Goal: Information Seeking & Learning: Find specific fact

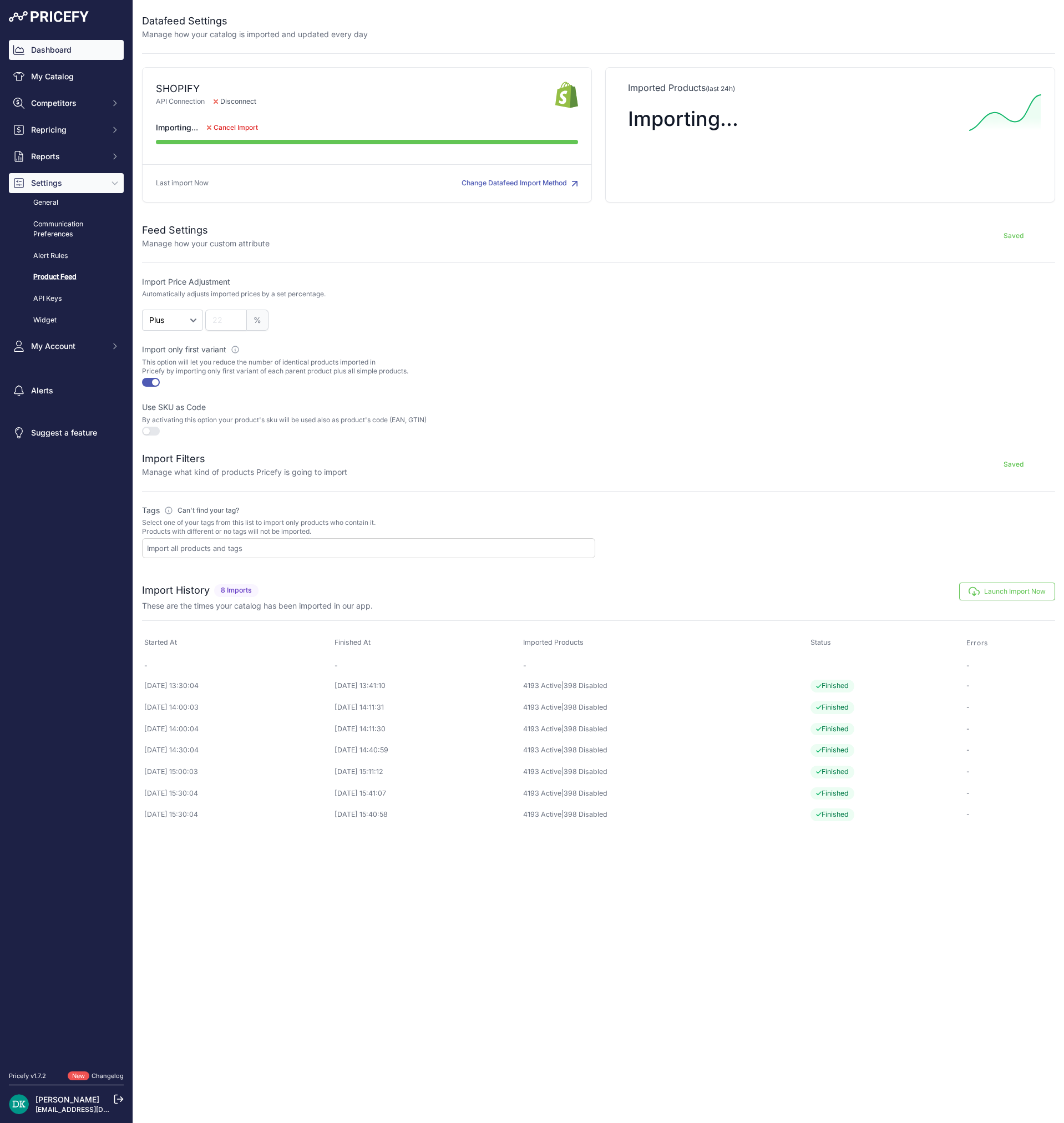
click at [64, 59] on link "Dashboard" at bounding box center [66, 50] width 115 height 20
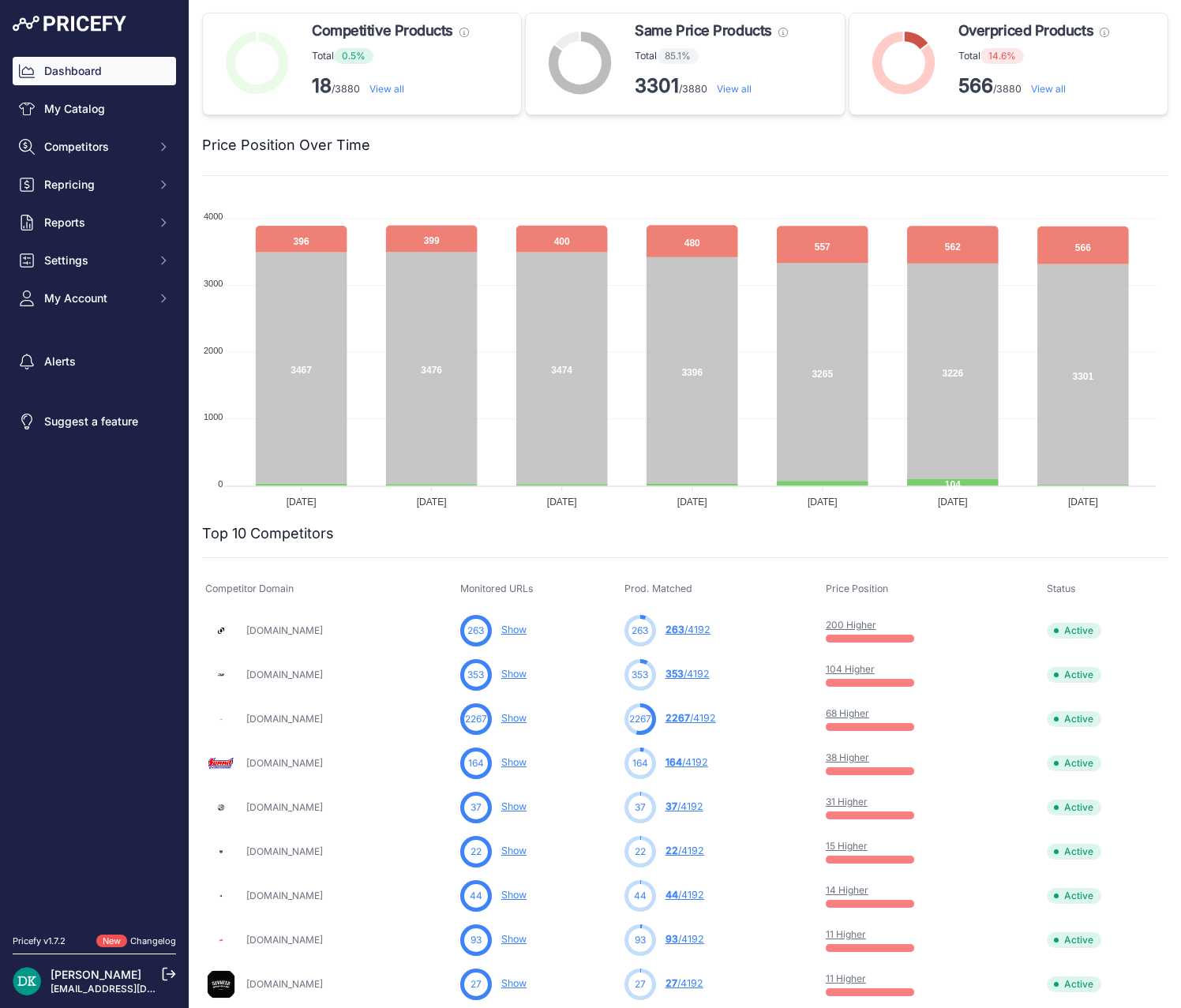
click at [386, 91] on link "View all" at bounding box center [386, 88] width 34 height 12
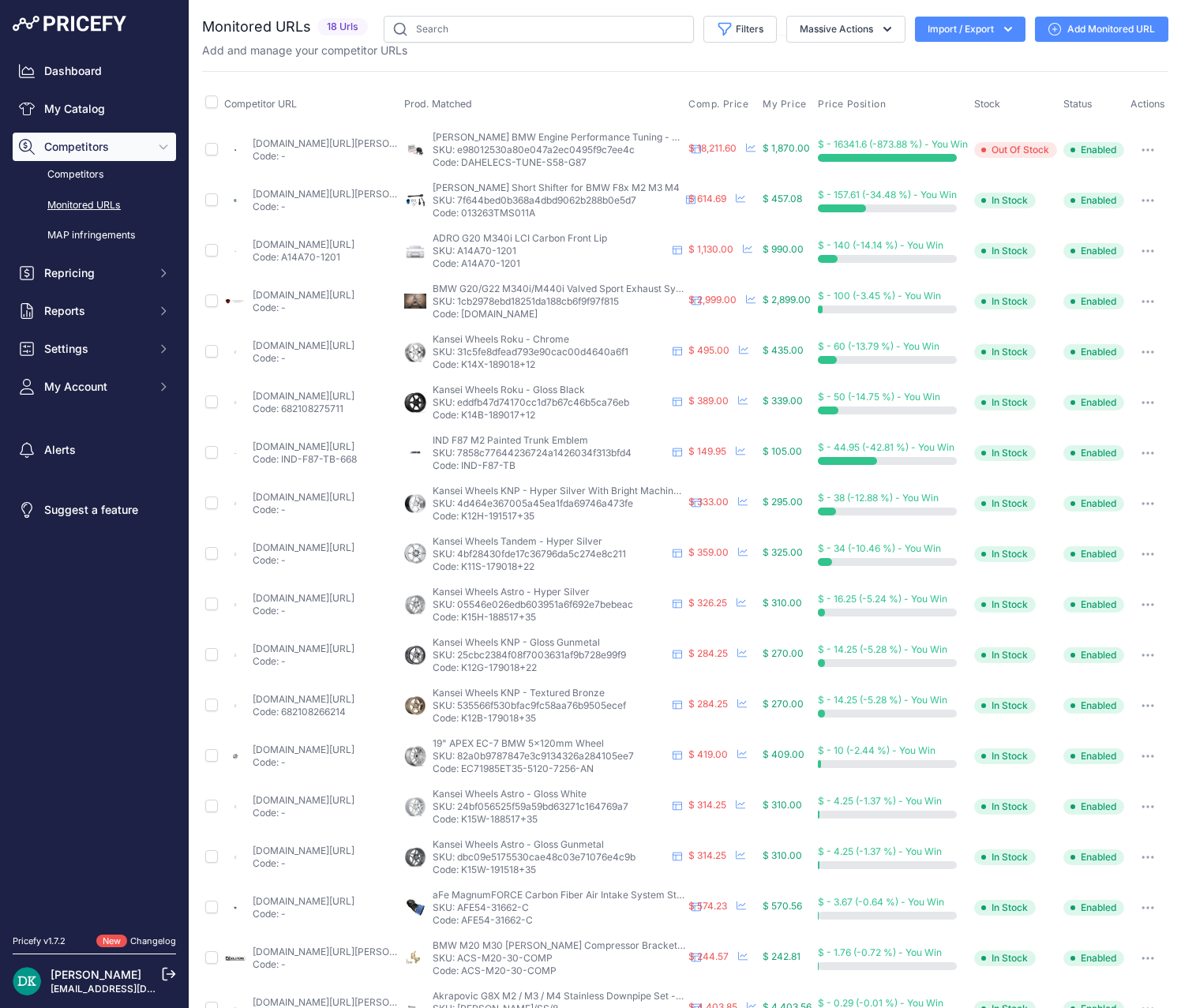
drag, startPoint x: 522, startPoint y: 265, endPoint x: 457, endPoint y: 267, distance: 65.0
click at [457, 267] on p "Code: A14A70-1201" at bounding box center [549, 263] width 234 height 13
copy p "A14A70-1201"
drag, startPoint x: 517, startPoint y: 468, endPoint x: 457, endPoint y: 468, distance: 60.0
click at [457, 468] on p "Code: IND-F87-TB" at bounding box center [549, 466] width 234 height 13
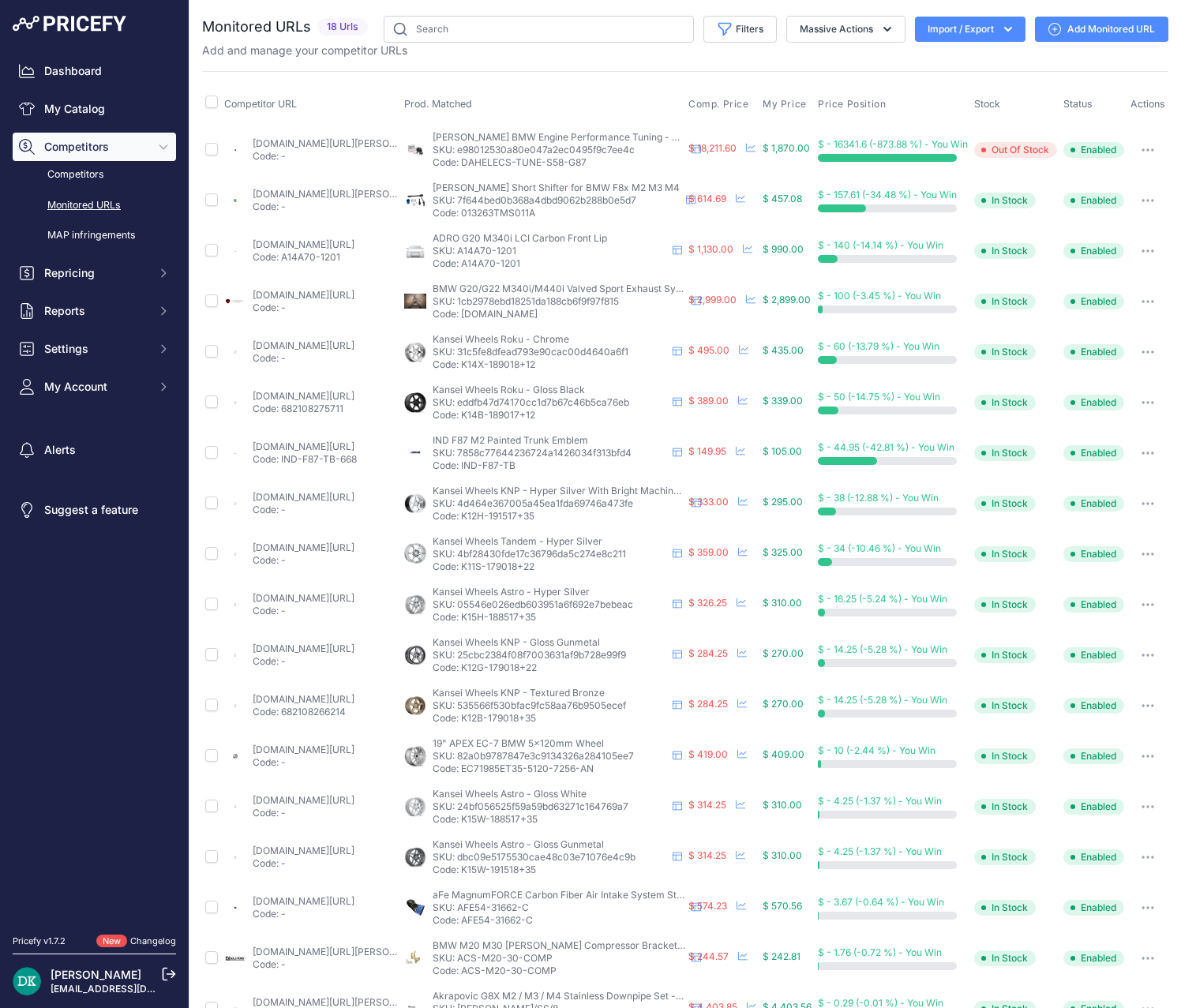
copy p "IND-F87-TB"
click at [351, 446] on link "ind-distribution.com/products/ind-f87-m2-painted-trunk-emblem" at bounding box center [303, 446] width 102 height 12
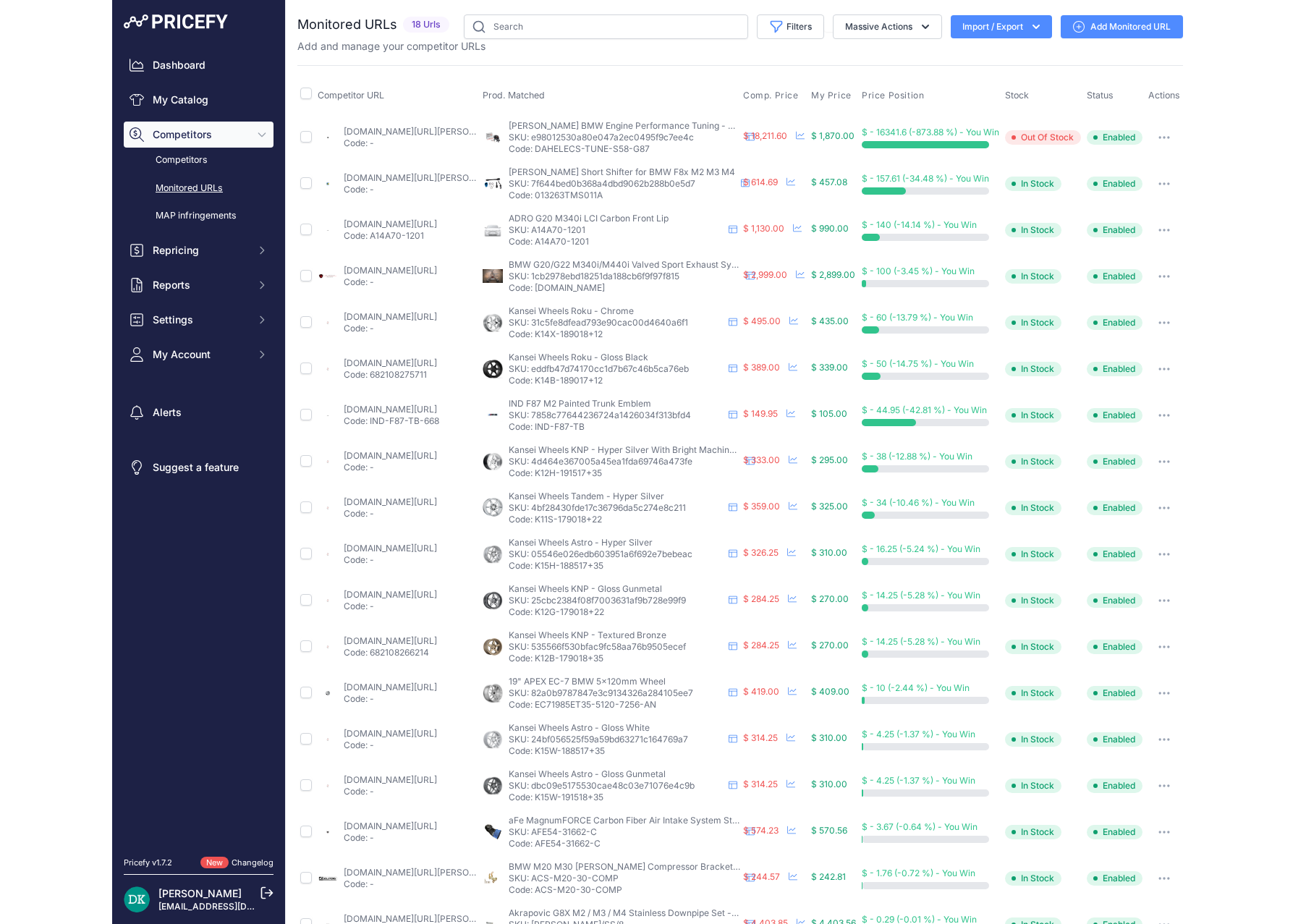
scroll to position [38, 0]
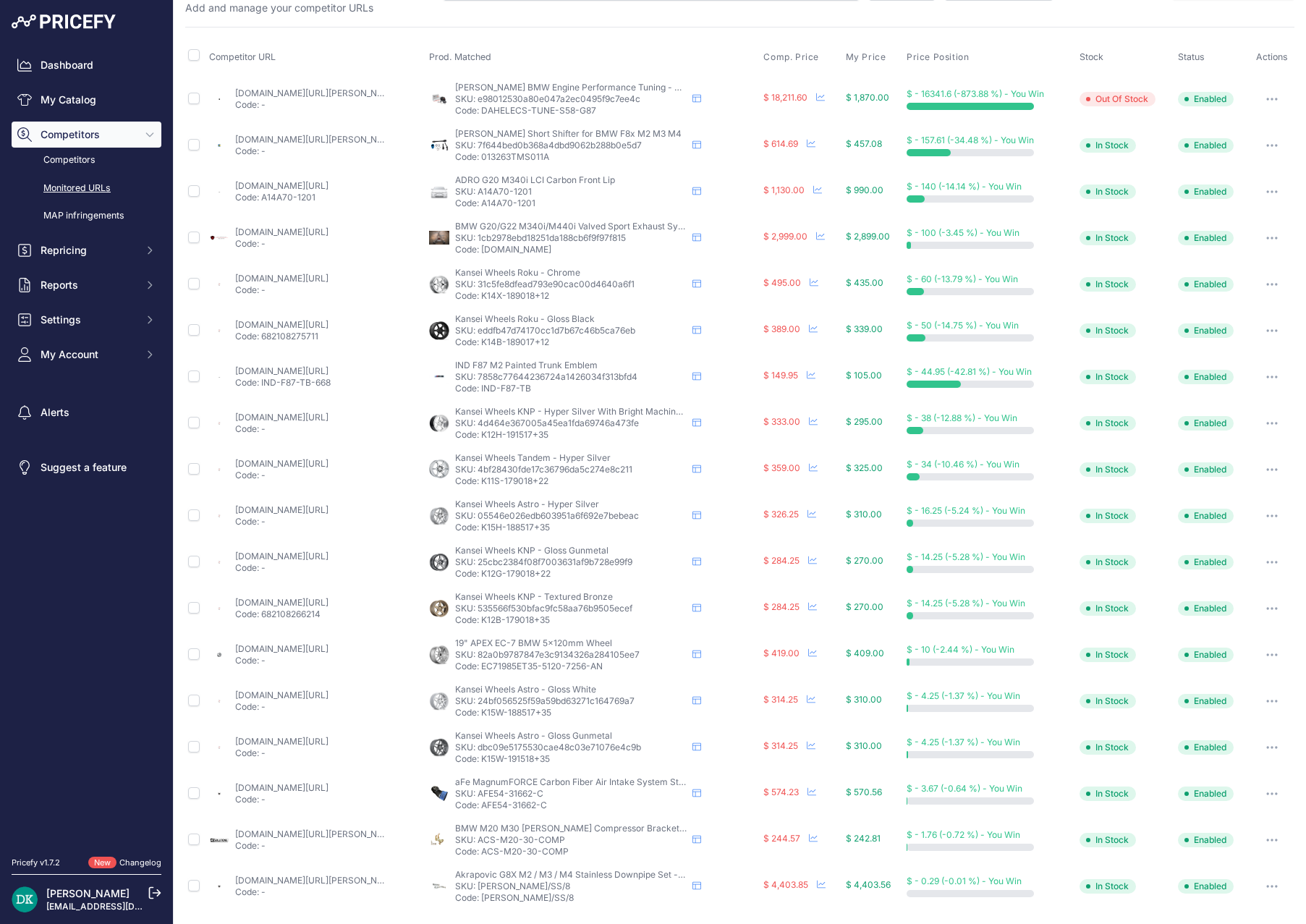
click at [356, 881] on link "urotuning.com/products/akrapovic-catted-downpipe-bmw-g80-m3-dp-bm-ss-8?variant=…" at bounding box center [317, 880] width 163 height 11
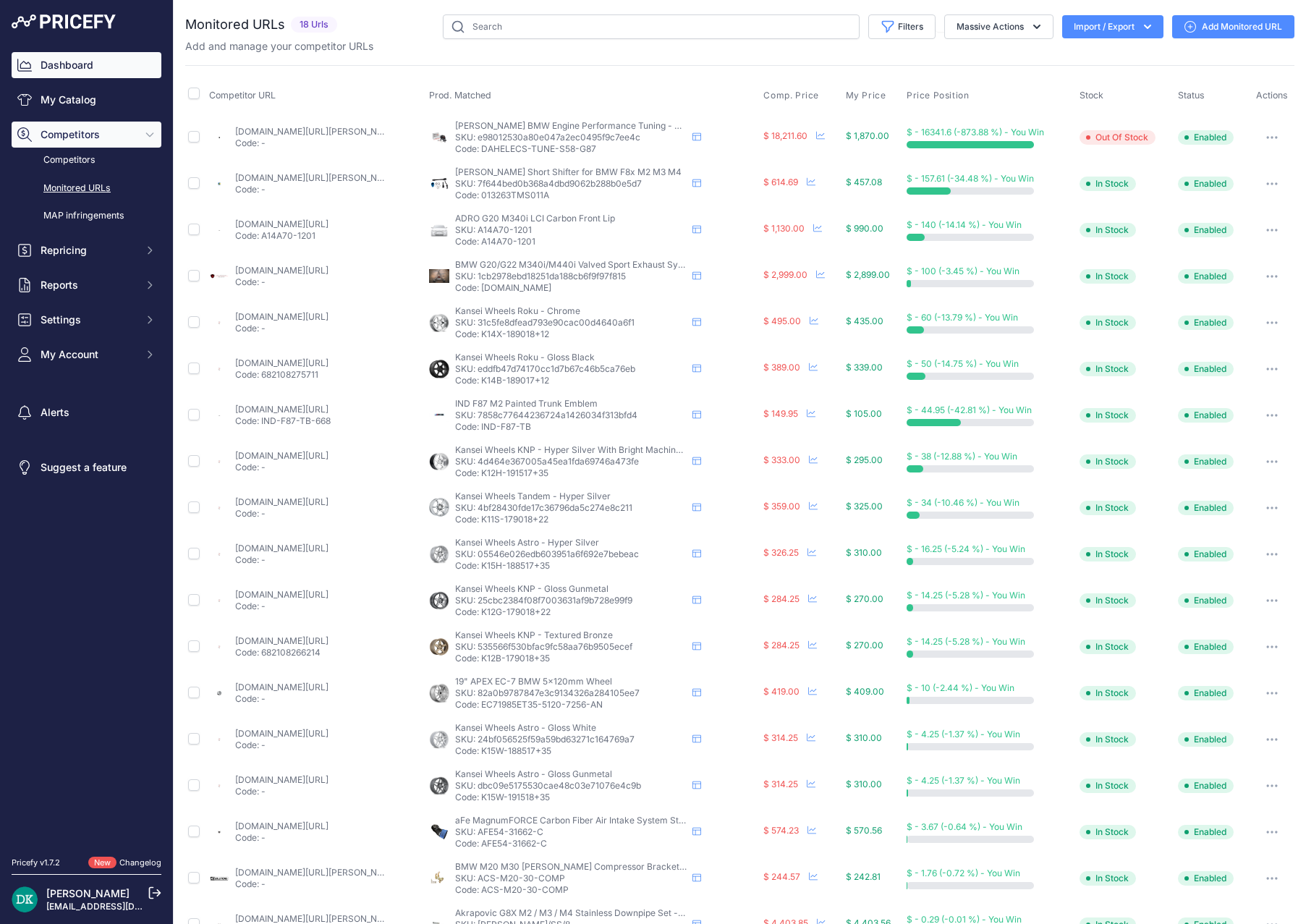
click at [105, 52] on link "Dashboard" at bounding box center [87, 65] width 150 height 26
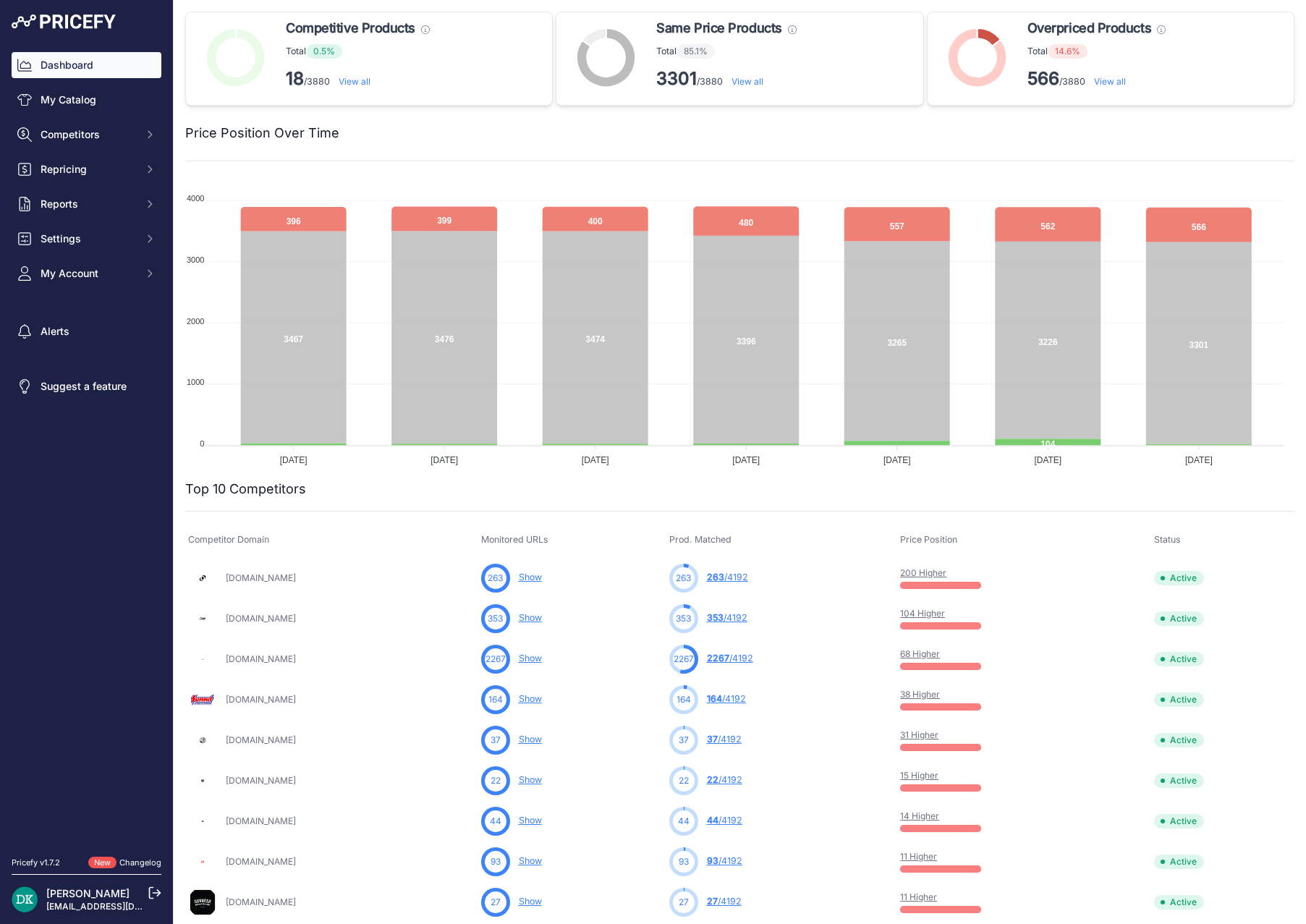
click at [1111, 82] on link "View all" at bounding box center [1109, 81] width 31 height 11
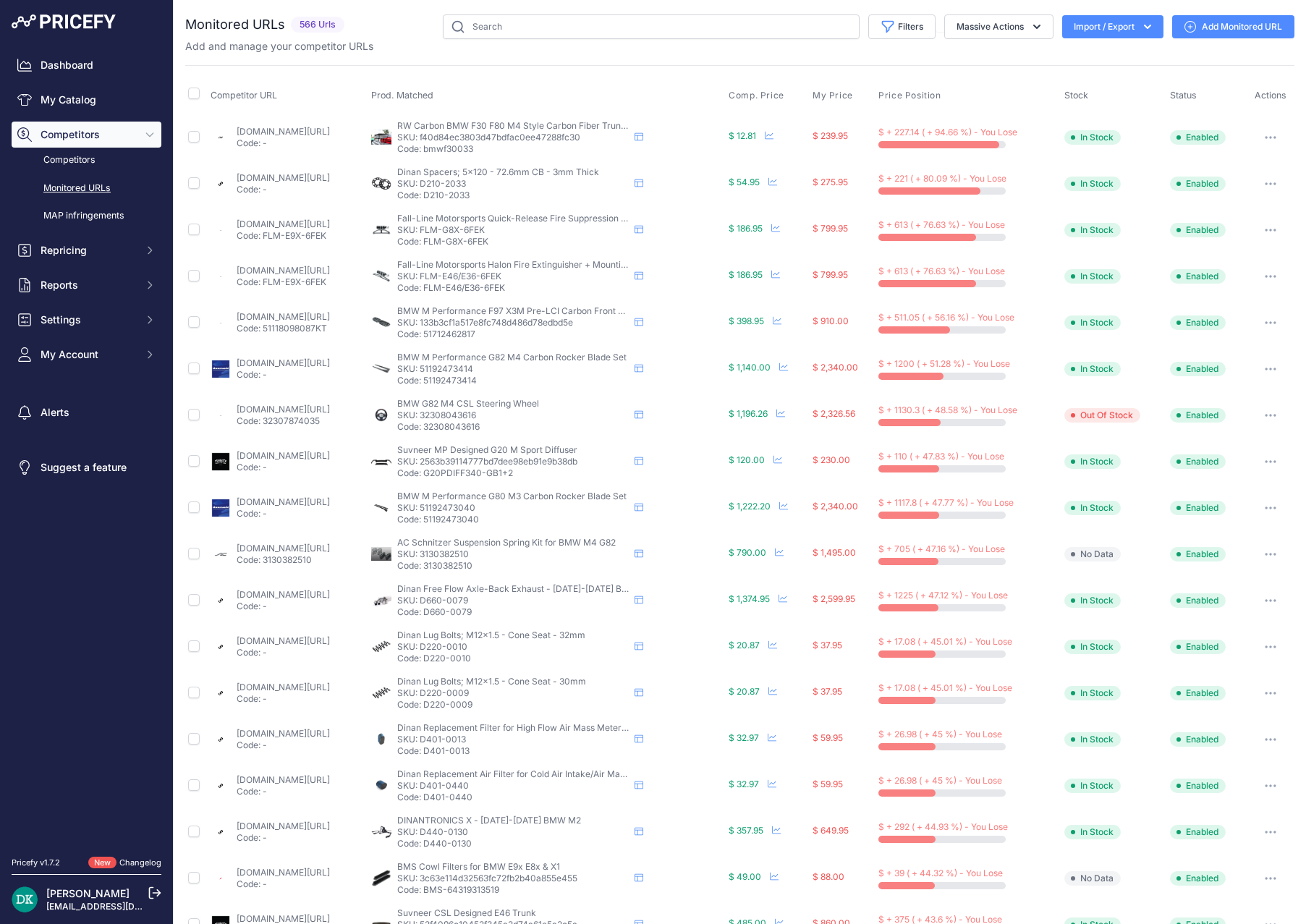
click at [330, 128] on link "[DOMAIN_NAME][URL]" at bounding box center [283, 131] width 94 height 11
click at [515, 147] on p "Code: bmwf30033" at bounding box center [513, 149] width 231 height 12
copy p "bmwf30033"
click at [531, 66] on div "Competitor URL Prod. Matched Comp. Price My Price" at bounding box center [740, 553] width 1109 height 975
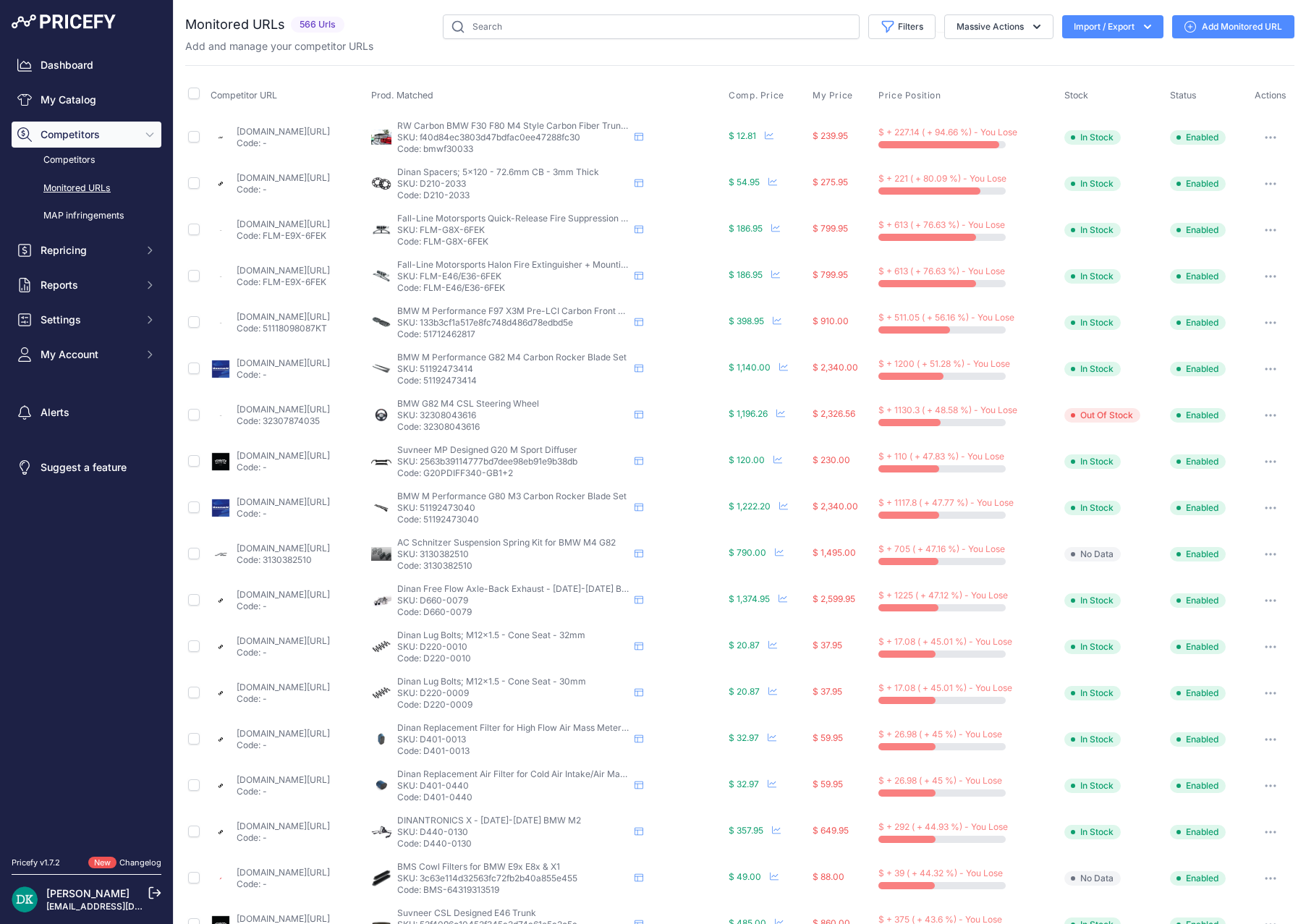
click at [330, 173] on link "[DOMAIN_NAME][URL]" at bounding box center [283, 178] width 94 height 11
drag, startPoint x: 547, startPoint y: 196, endPoint x: 478, endPoint y: 197, distance: 69.0
click at [478, 197] on p "Code: D210-2033" at bounding box center [513, 196] width 231 height 12
copy p "D210-2033"
drag, startPoint x: 549, startPoint y: 239, endPoint x: 480, endPoint y: 240, distance: 69.0
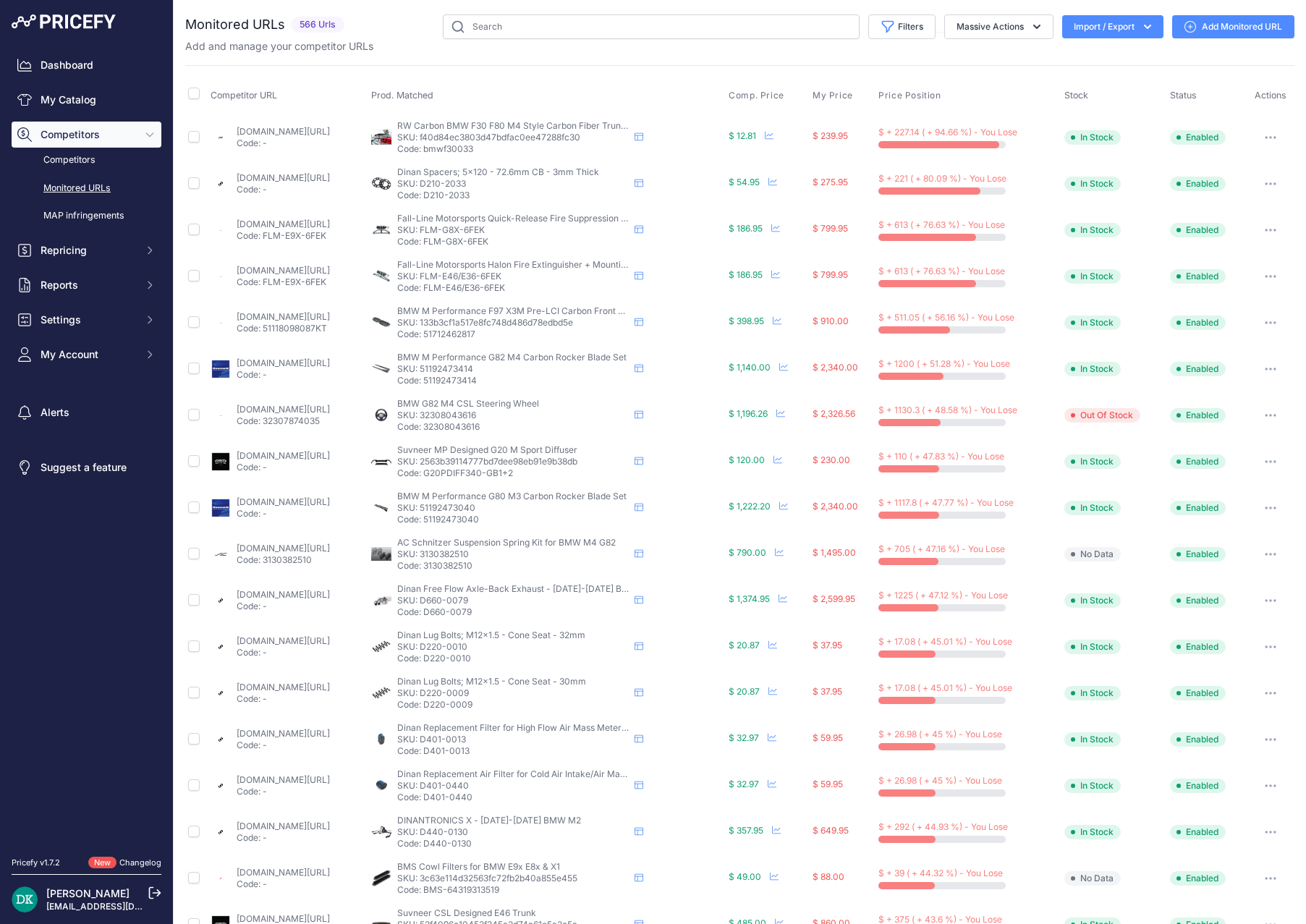
click at [480, 240] on p "Code: FLM-G8X-6FEK" at bounding box center [513, 241] width 231 height 12
copy p "FLM-G8X-6FEK"
click at [324, 224] on link "[DOMAIN_NAME][URL]" at bounding box center [283, 224] width 94 height 11
click at [517, 338] on p "Code: 51712462817" at bounding box center [513, 334] width 231 height 12
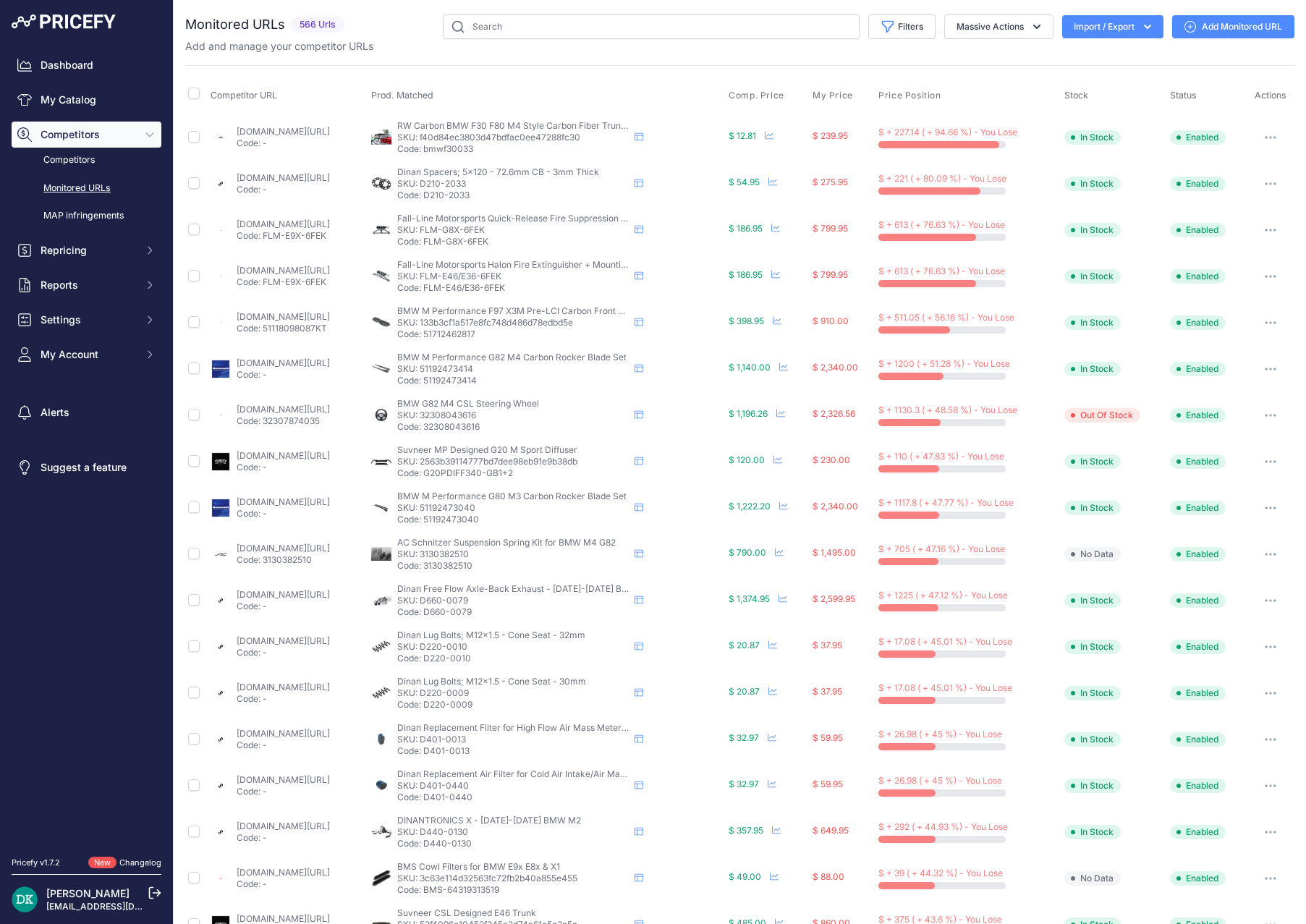
copy p "51712462817"
click at [330, 316] on link "[DOMAIN_NAME][URL]" at bounding box center [283, 316] width 94 height 11
click at [518, 380] on p "Code: 51192473414" at bounding box center [513, 381] width 231 height 12
copy p "51192473414"
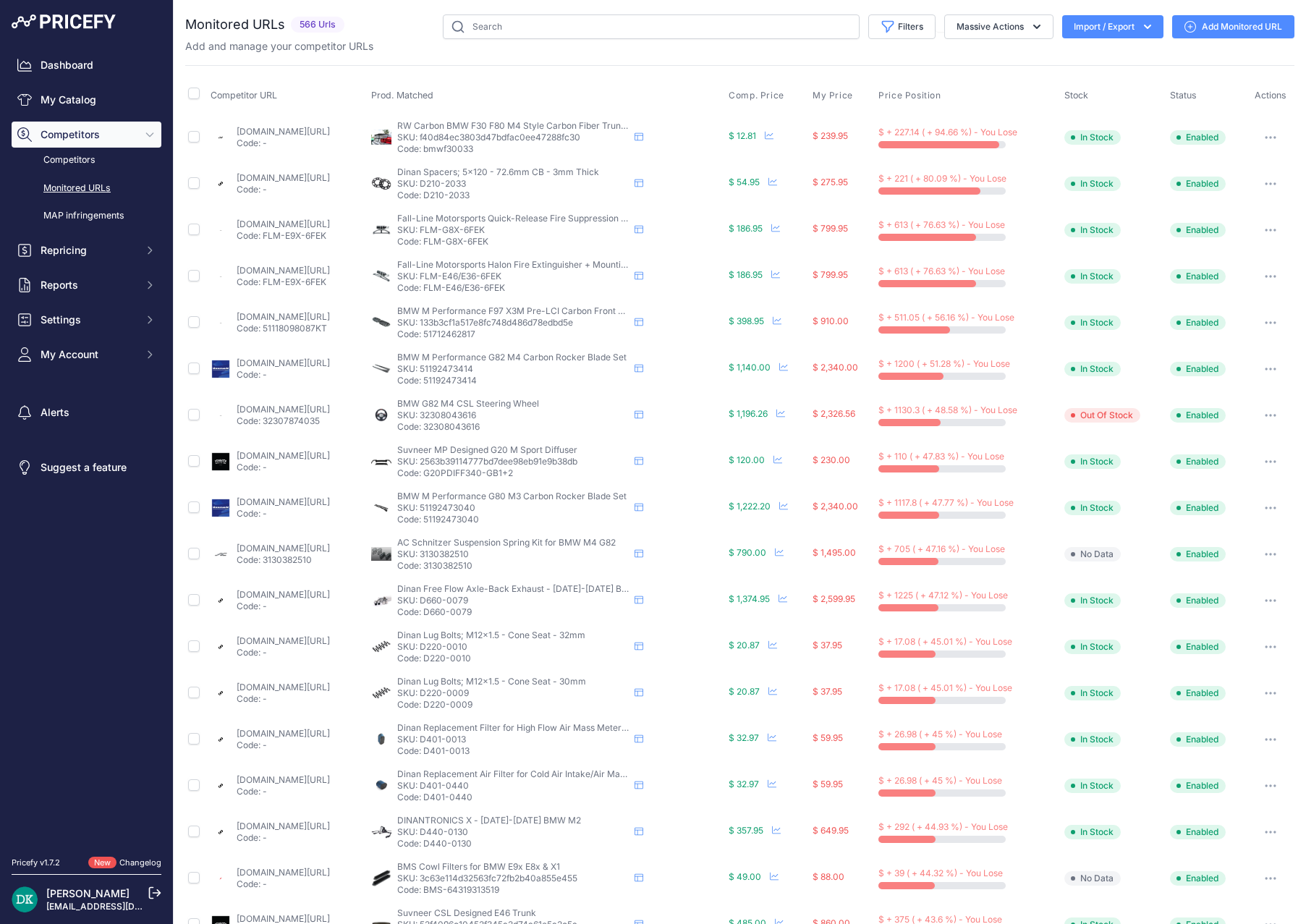
click at [314, 358] on link "[DOMAIN_NAME][URL]" at bounding box center [283, 362] width 94 height 11
click at [513, 424] on p "Code: 32308043616" at bounding box center [513, 427] width 231 height 12
copy p "32308043616"
click at [321, 405] on link "[DOMAIN_NAME][URL]" at bounding box center [283, 409] width 94 height 11
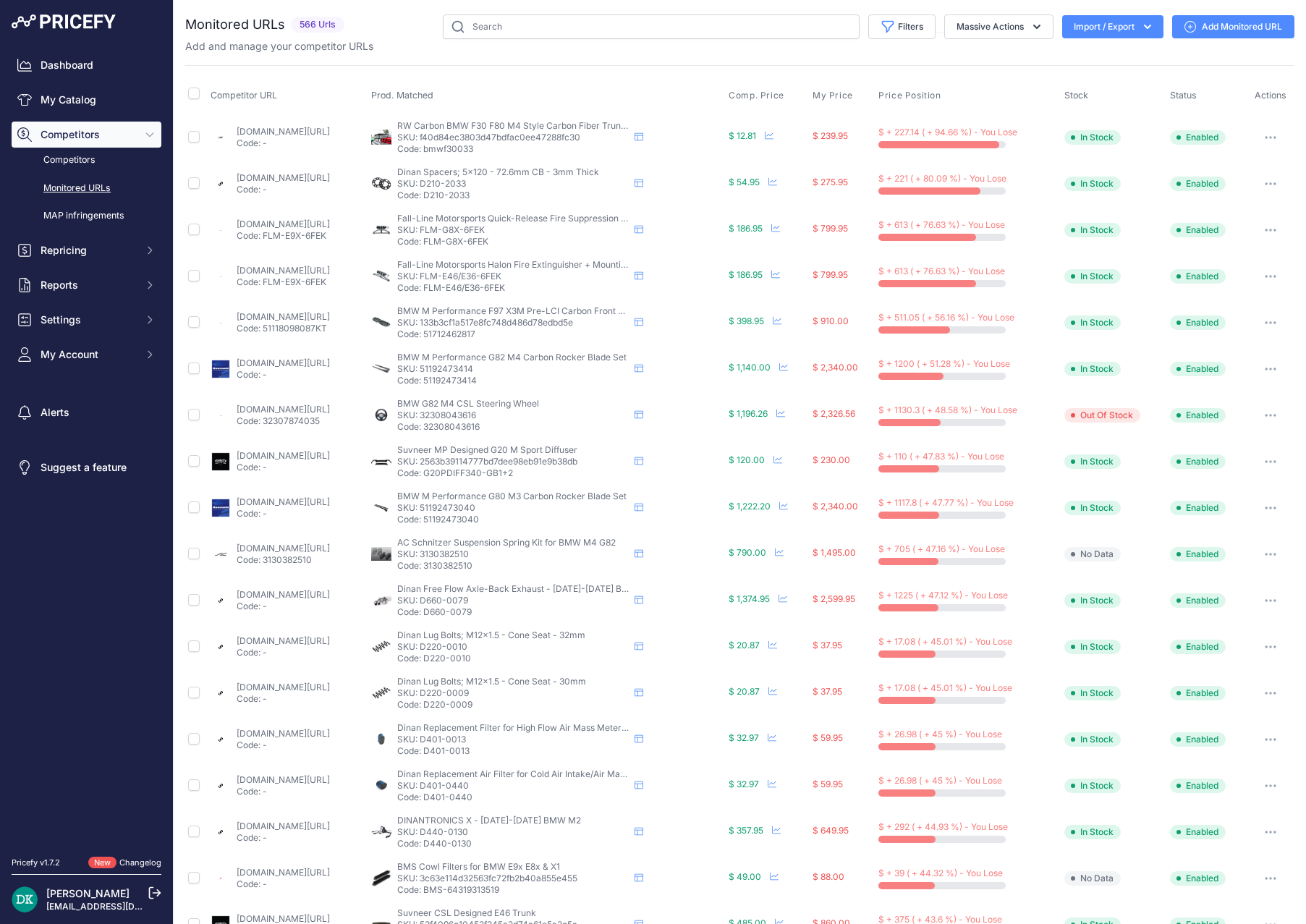
click at [330, 454] on link "[DOMAIN_NAME][URL]" at bounding box center [283, 455] width 94 height 11
click at [508, 472] on p "Code: G20PDIFF340-GB1+2" at bounding box center [513, 473] width 231 height 12
drag, startPoint x: 579, startPoint y: 477, endPoint x: 480, endPoint y: 475, distance: 99.0
click at [480, 475] on p "Code: G20PDIFF340-GB1+2" at bounding box center [513, 473] width 231 height 12
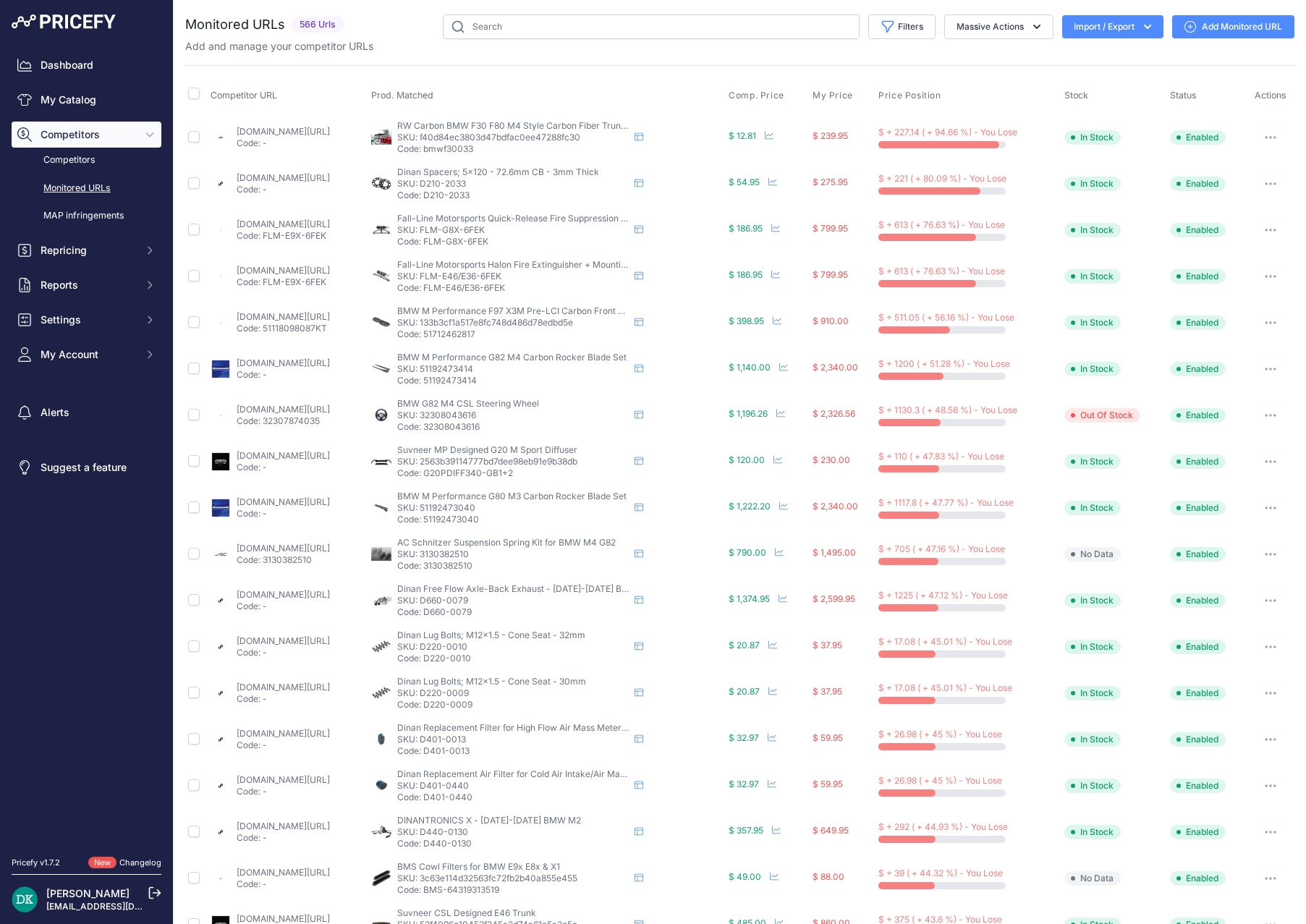
copy p "G20PDIFF340-GB1+2"
click at [515, 521] on p "Code: 51192473040" at bounding box center [513, 519] width 231 height 12
copy p "51192473040"
click at [330, 500] on link "[DOMAIN_NAME][URL]" at bounding box center [283, 502] width 94 height 11
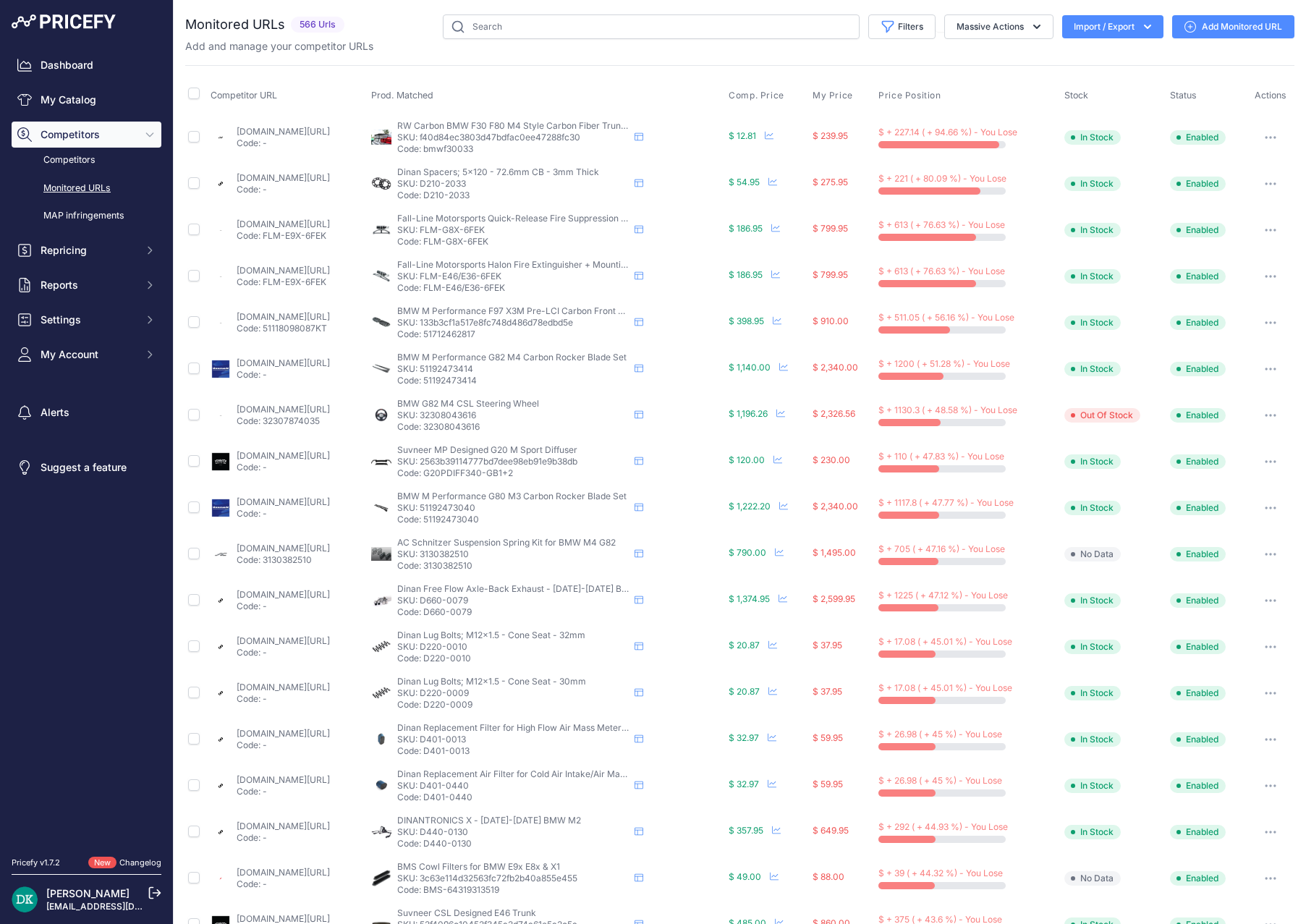
click at [514, 565] on p "Code: 3130382510" at bounding box center [513, 566] width 231 height 12
copy p "3130382510"
click at [330, 549] on link "[DOMAIN_NAME][URL]" at bounding box center [283, 547] width 94 height 11
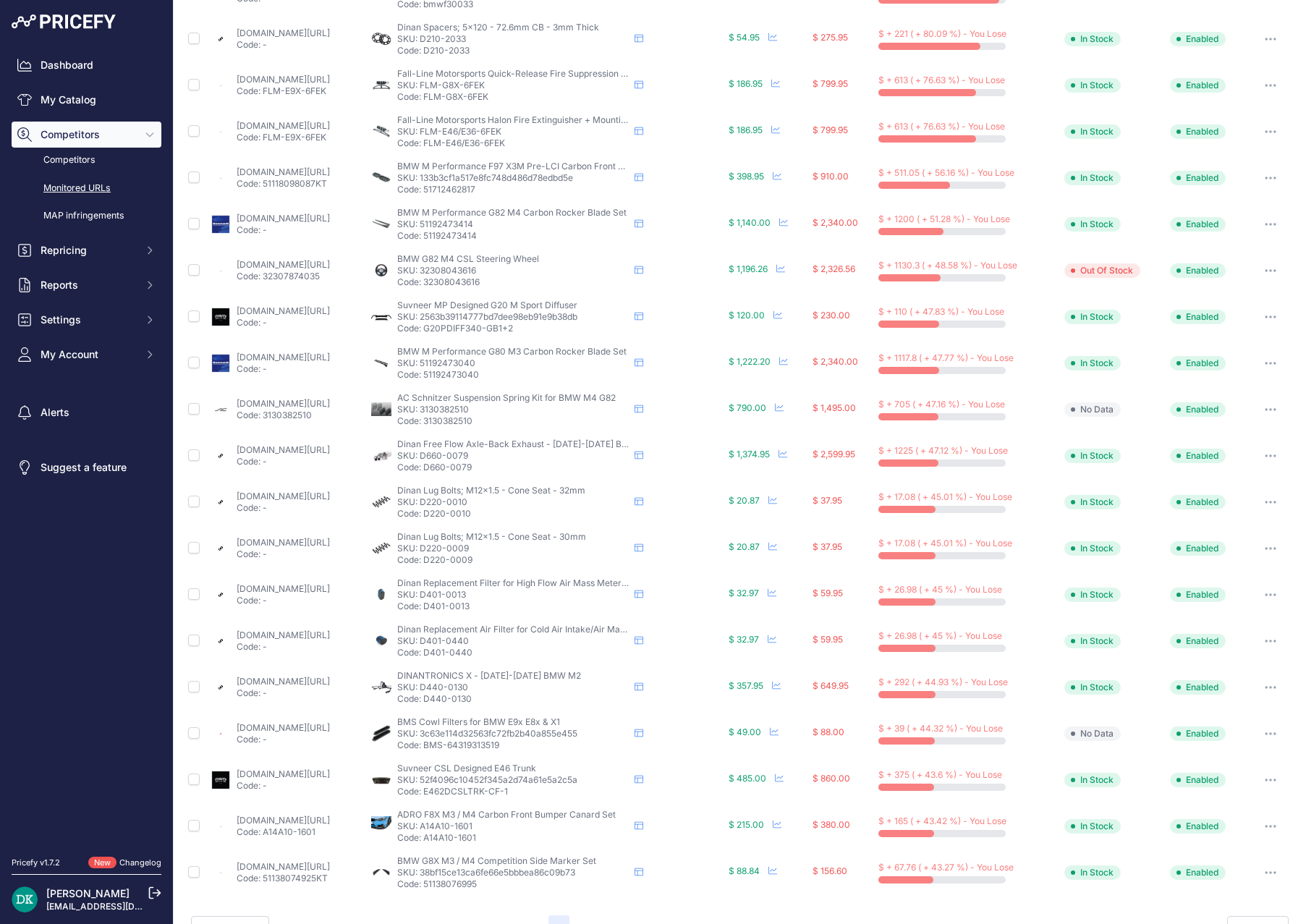
drag, startPoint x: 539, startPoint y: 468, endPoint x: 480, endPoint y: 471, distance: 59.1
click at [480, 471] on p "Code: D660-0079" at bounding box center [513, 468] width 231 height 12
copy p "D660-0079"
click at [270, 451] on link "[DOMAIN_NAME][URL]" at bounding box center [283, 449] width 94 height 11
drag, startPoint x: 534, startPoint y: 516, endPoint x: 478, endPoint y: 518, distance: 56.0
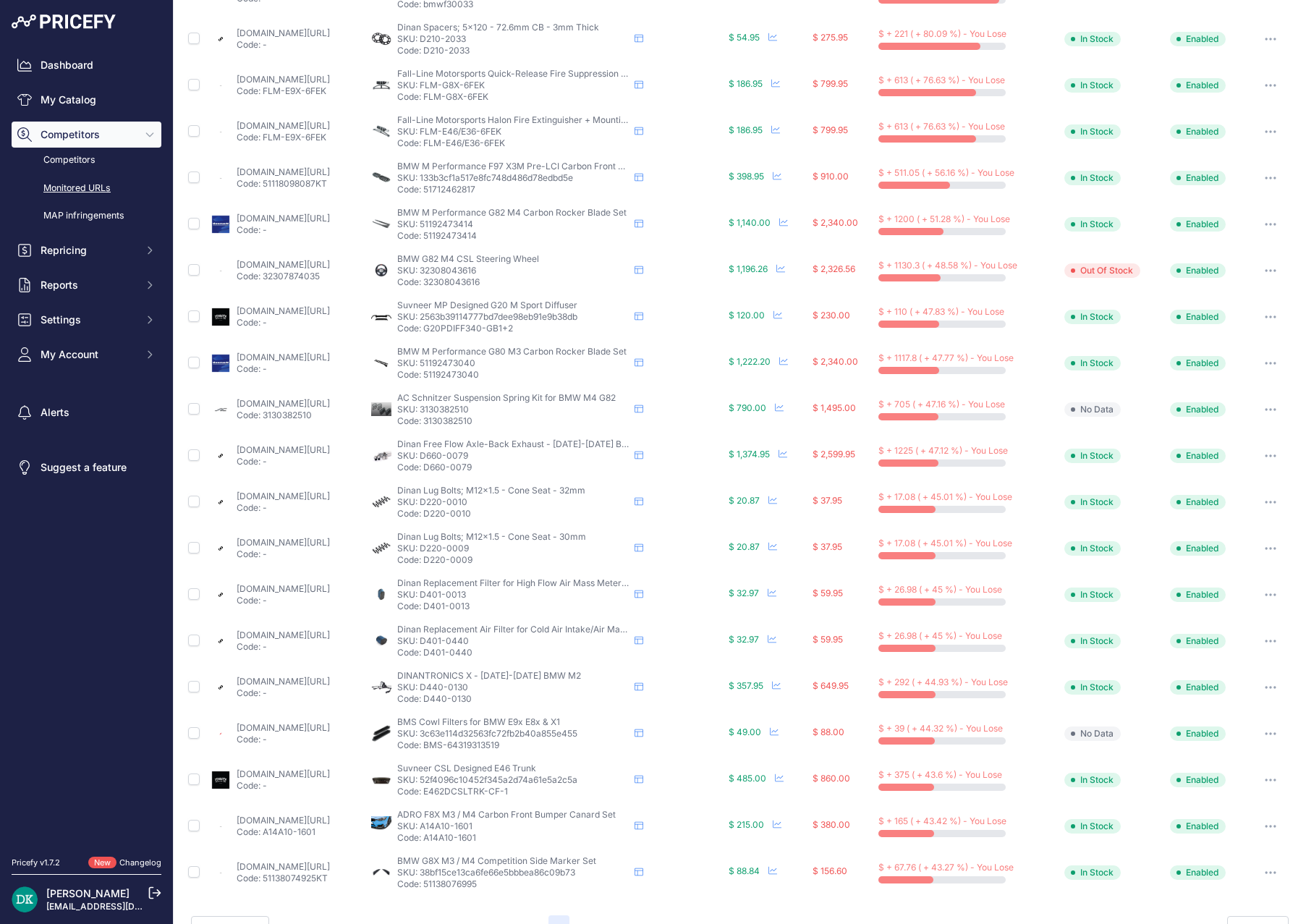
click at [478, 518] on p "Code: D220-0010" at bounding box center [513, 513] width 231 height 12
click at [330, 493] on link "[DOMAIN_NAME][URL]" at bounding box center [283, 496] width 94 height 11
click at [317, 723] on link "[DOMAIN_NAME][URL]" at bounding box center [283, 727] width 94 height 11
drag, startPoint x: 534, startPoint y: 843, endPoint x: 478, endPoint y: 842, distance: 56.0
click at [478, 842] on p "Code: A14A10-1601" at bounding box center [513, 837] width 231 height 12
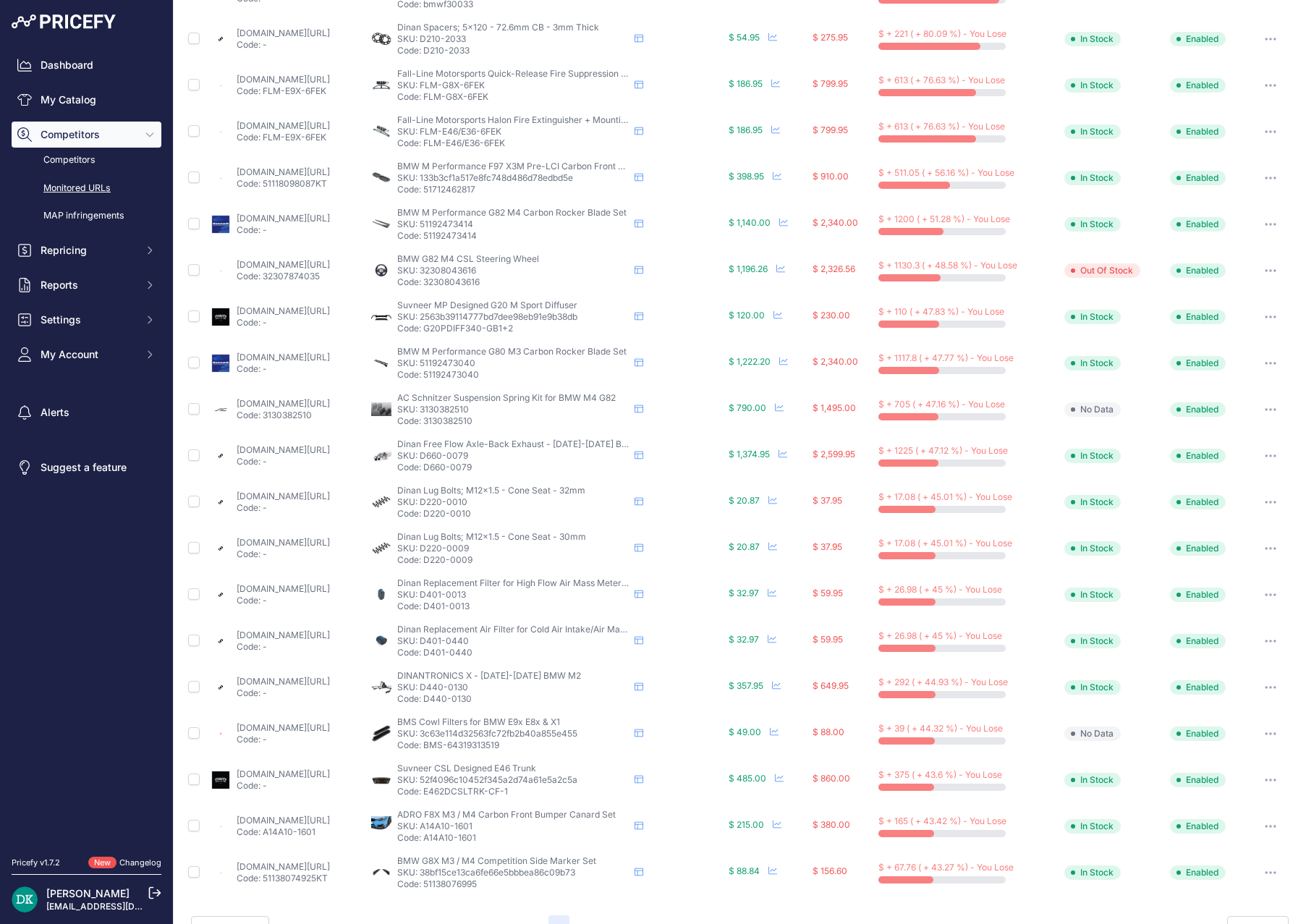
click at [330, 823] on link "[DOMAIN_NAME][URL]" at bounding box center [283, 819] width 94 height 11
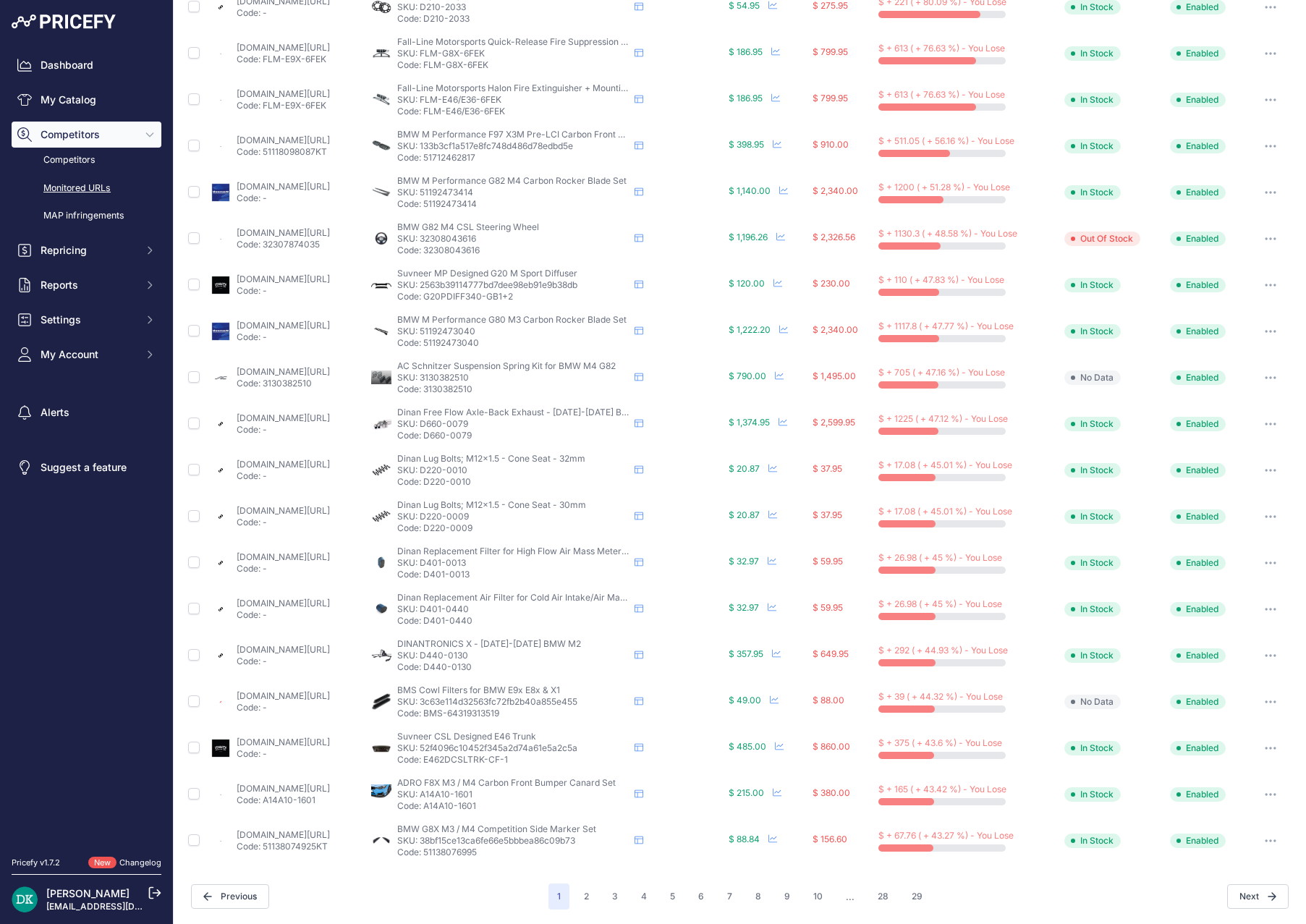
click at [520, 856] on p "Code: 51138076995" at bounding box center [513, 852] width 231 height 12
click at [308, 835] on link "[DOMAIN_NAME][URL]" at bounding box center [283, 834] width 94 height 11
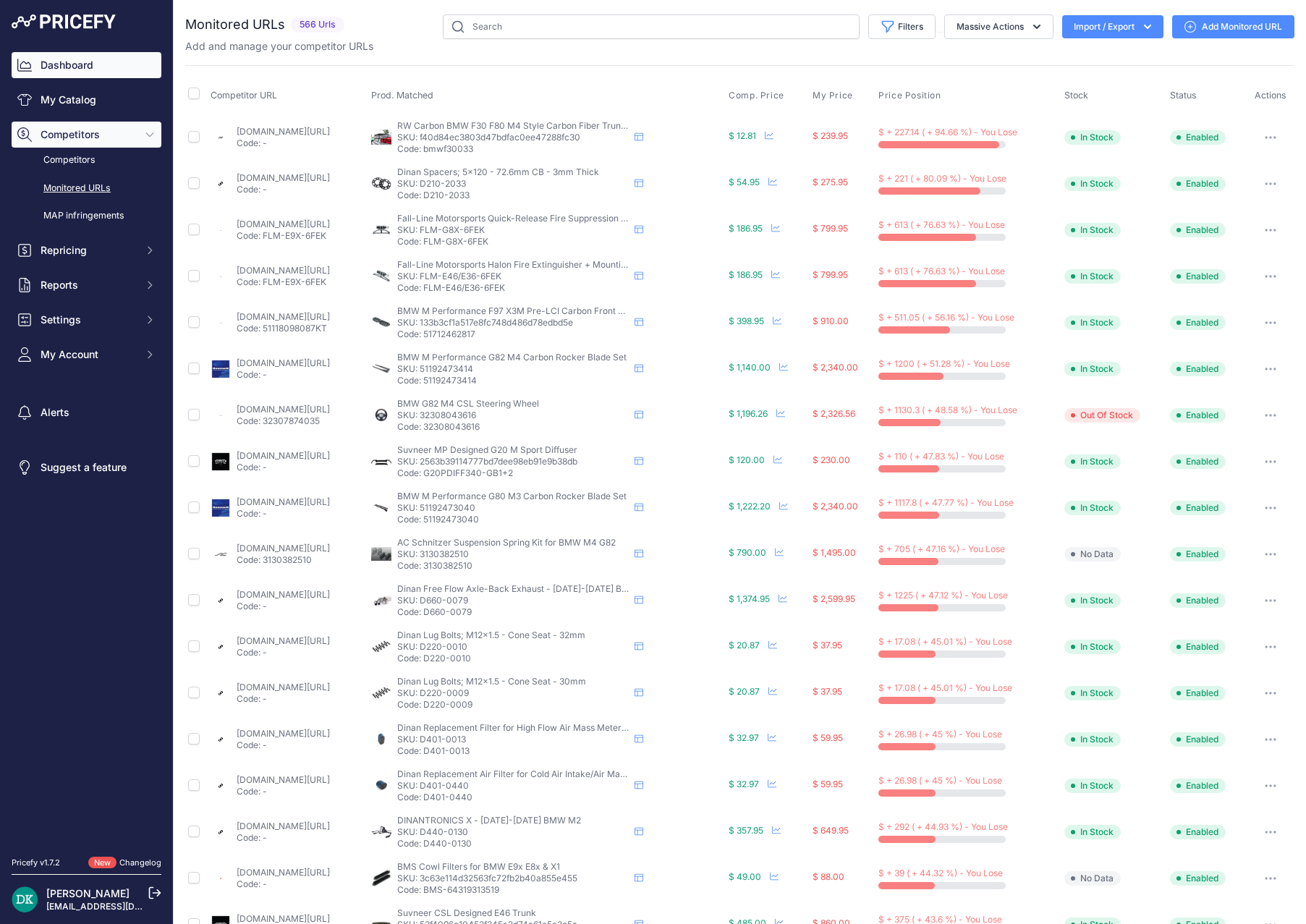
click at [60, 55] on link "Dashboard" at bounding box center [87, 65] width 150 height 26
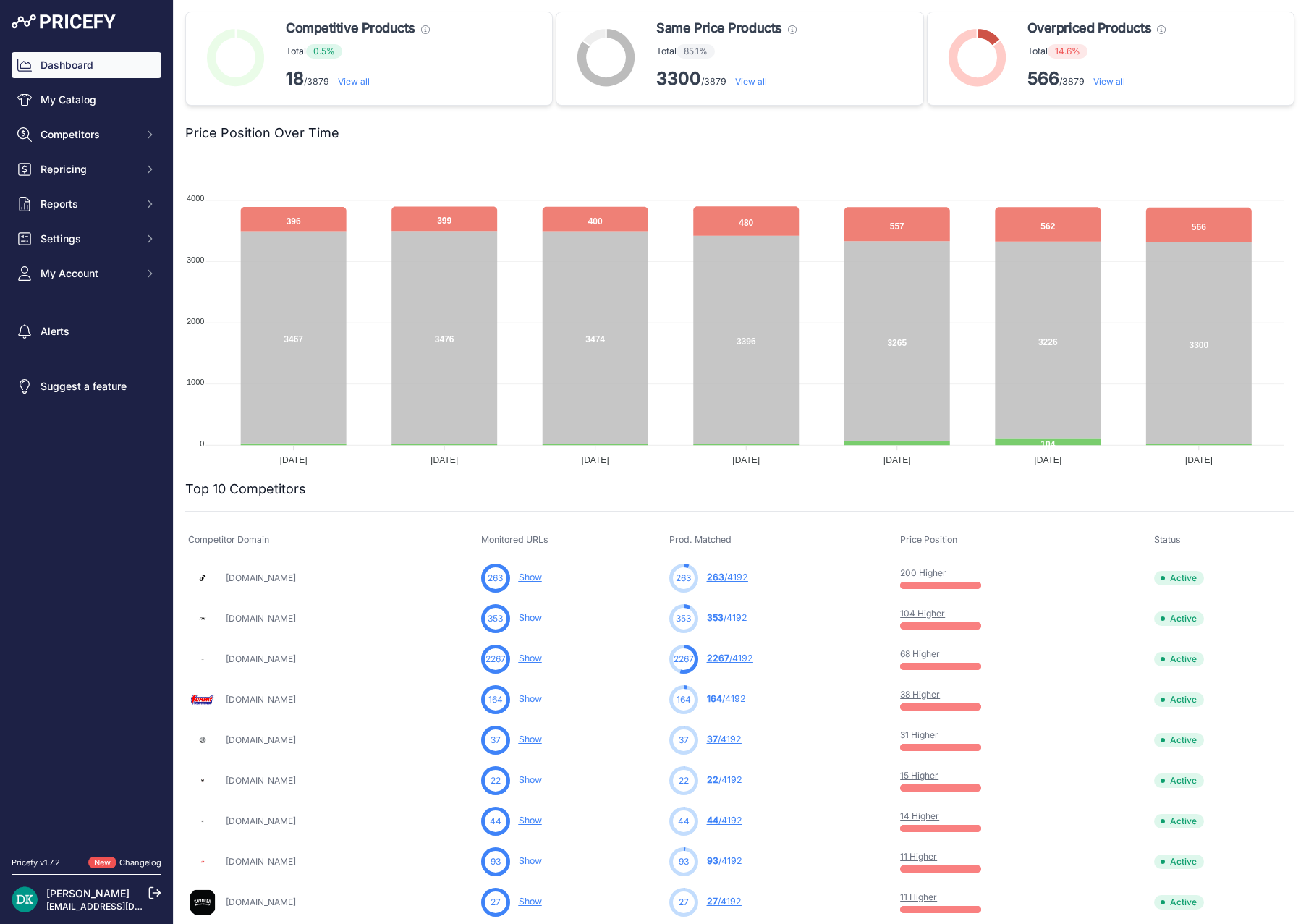
click at [1104, 82] on link "View all" at bounding box center [1109, 81] width 31 height 11
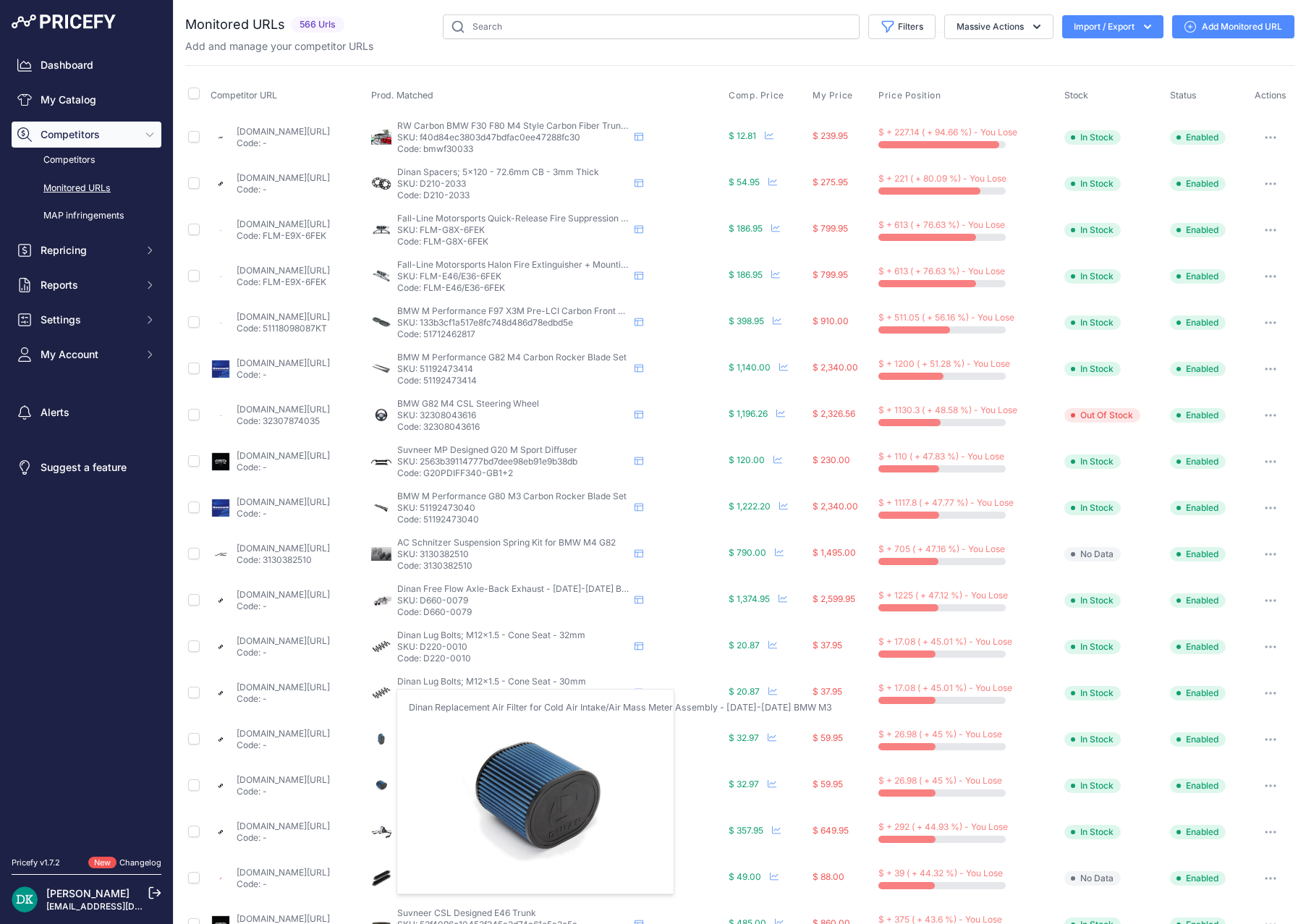
scroll to position [177, 0]
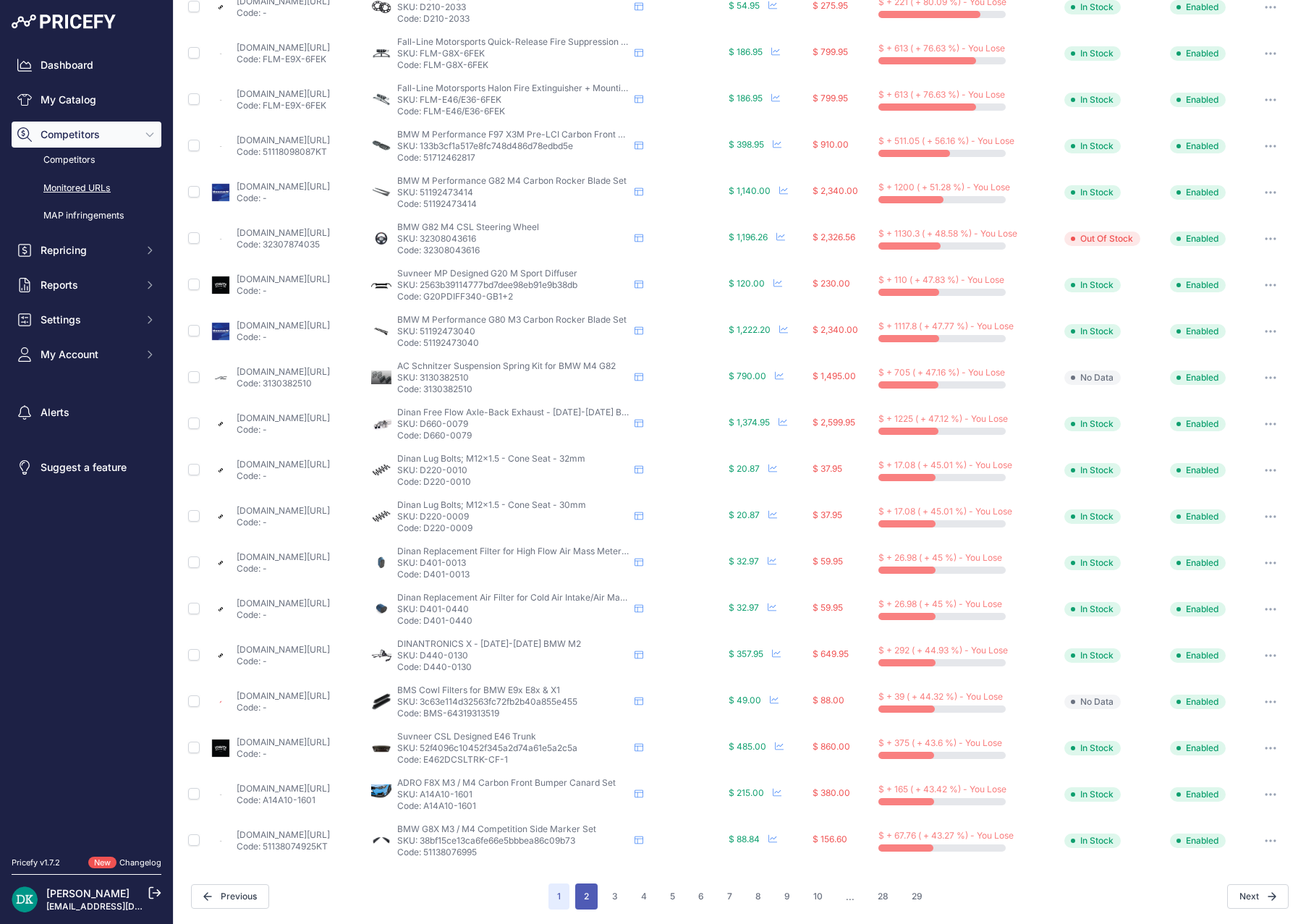
click at [580, 899] on button "2" at bounding box center [586, 896] width 22 height 26
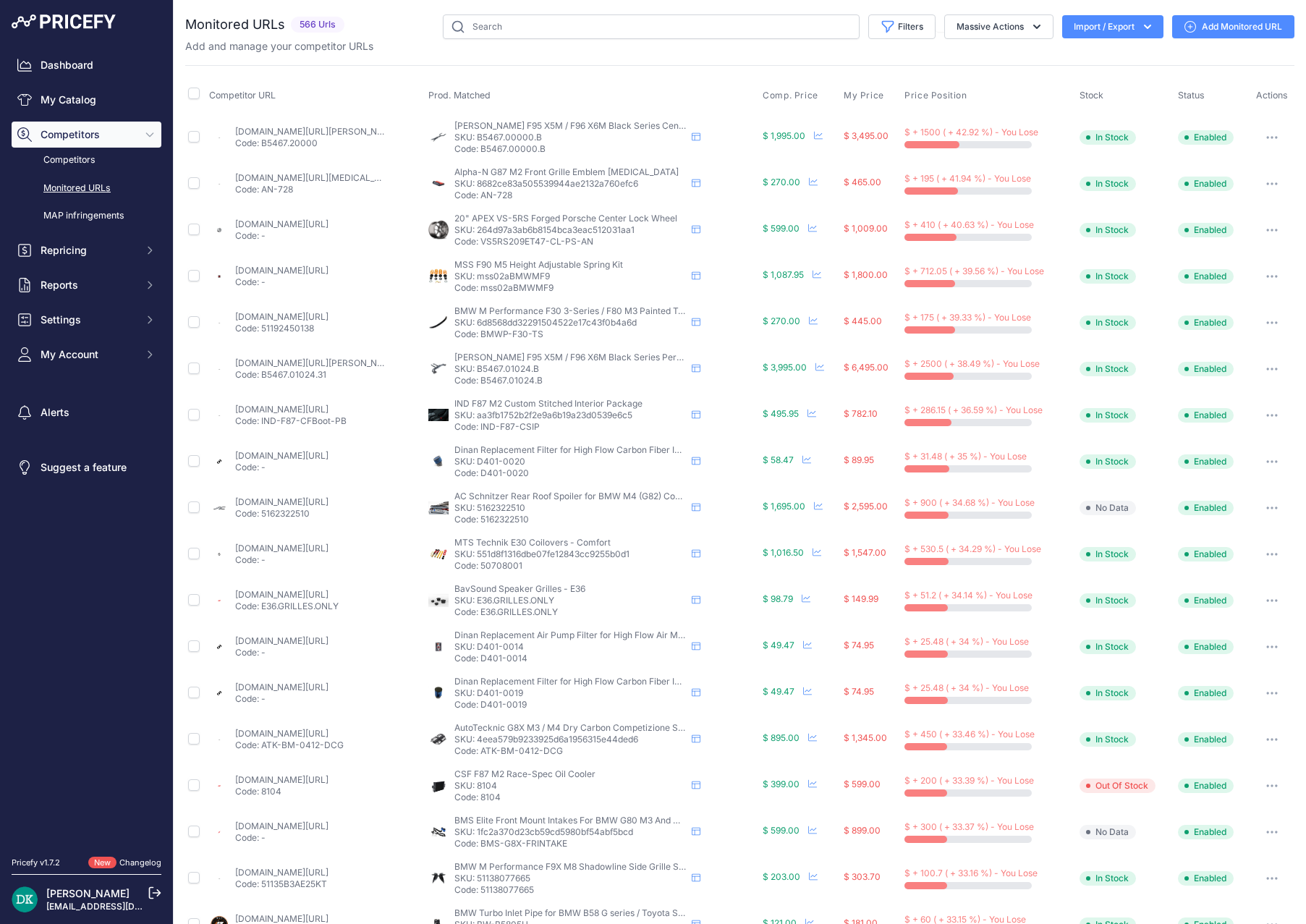
click at [339, 128] on link "ind-distribution.com/products/eisenmann-f95-x5m-f96-x6m-black-series-center-pip…" at bounding box center [317, 131] width 163 height 11
drag, startPoint x: 551, startPoint y: 150, endPoint x: 479, endPoint y: 148, distance: 72.0
click at [479, 148] on p "Code: B5467.00000.B" at bounding box center [570, 149] width 231 height 12
copy p "B5467.00000.B"
drag, startPoint x: 517, startPoint y: 198, endPoint x: 479, endPoint y: 198, distance: 38.0
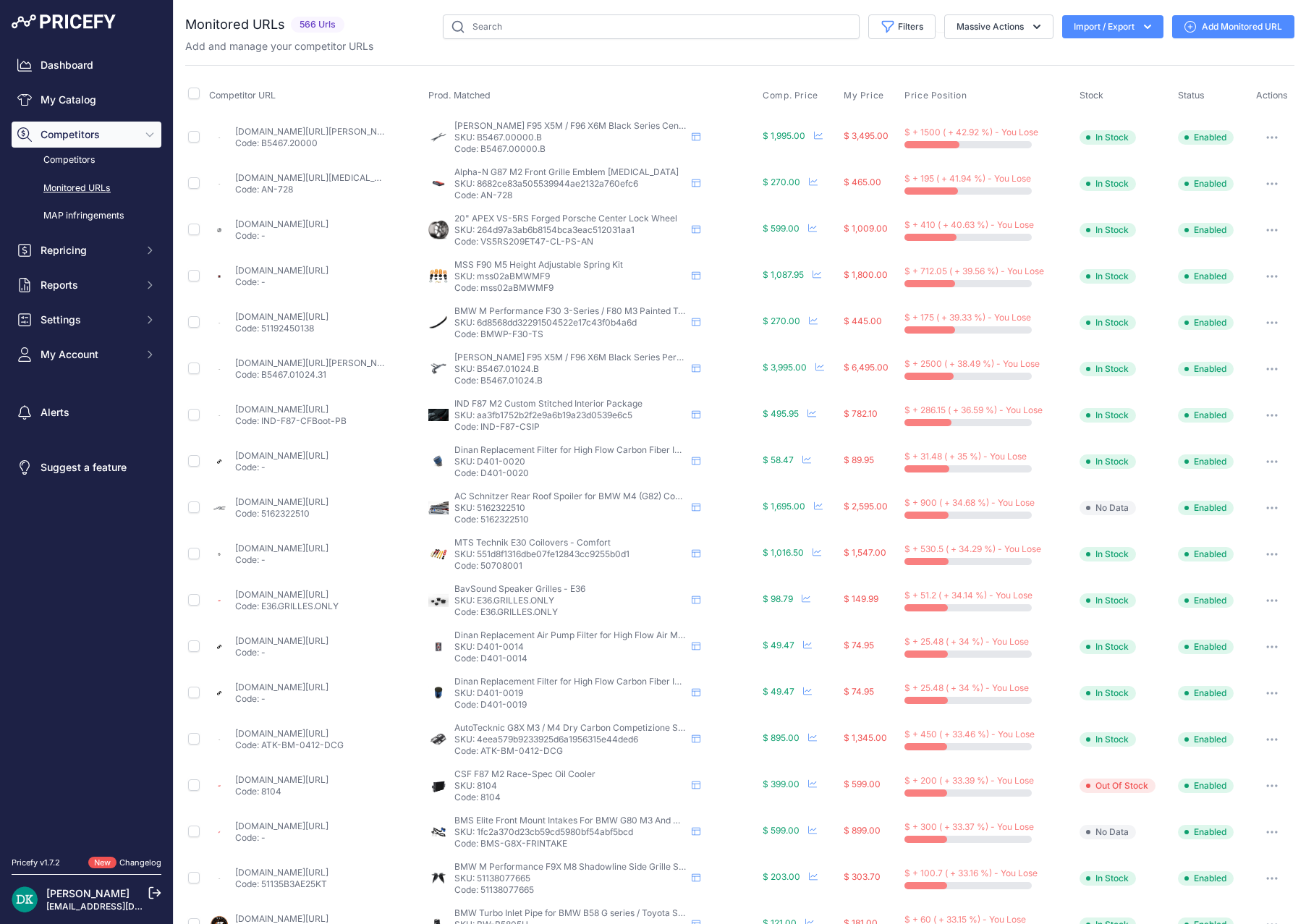
click at [479, 198] on p "Code: AN-728" at bounding box center [570, 196] width 231 height 12
copy p "AN-728"
click at [375, 179] on link "ind-distribution.com/products/alpha-n-g87-m2-front-grille-emblem-retainer?_pos=…" at bounding box center [317, 178] width 164 height 11
click at [532, 288] on p "Code: mss02aBMWMF9" at bounding box center [570, 288] width 231 height 12
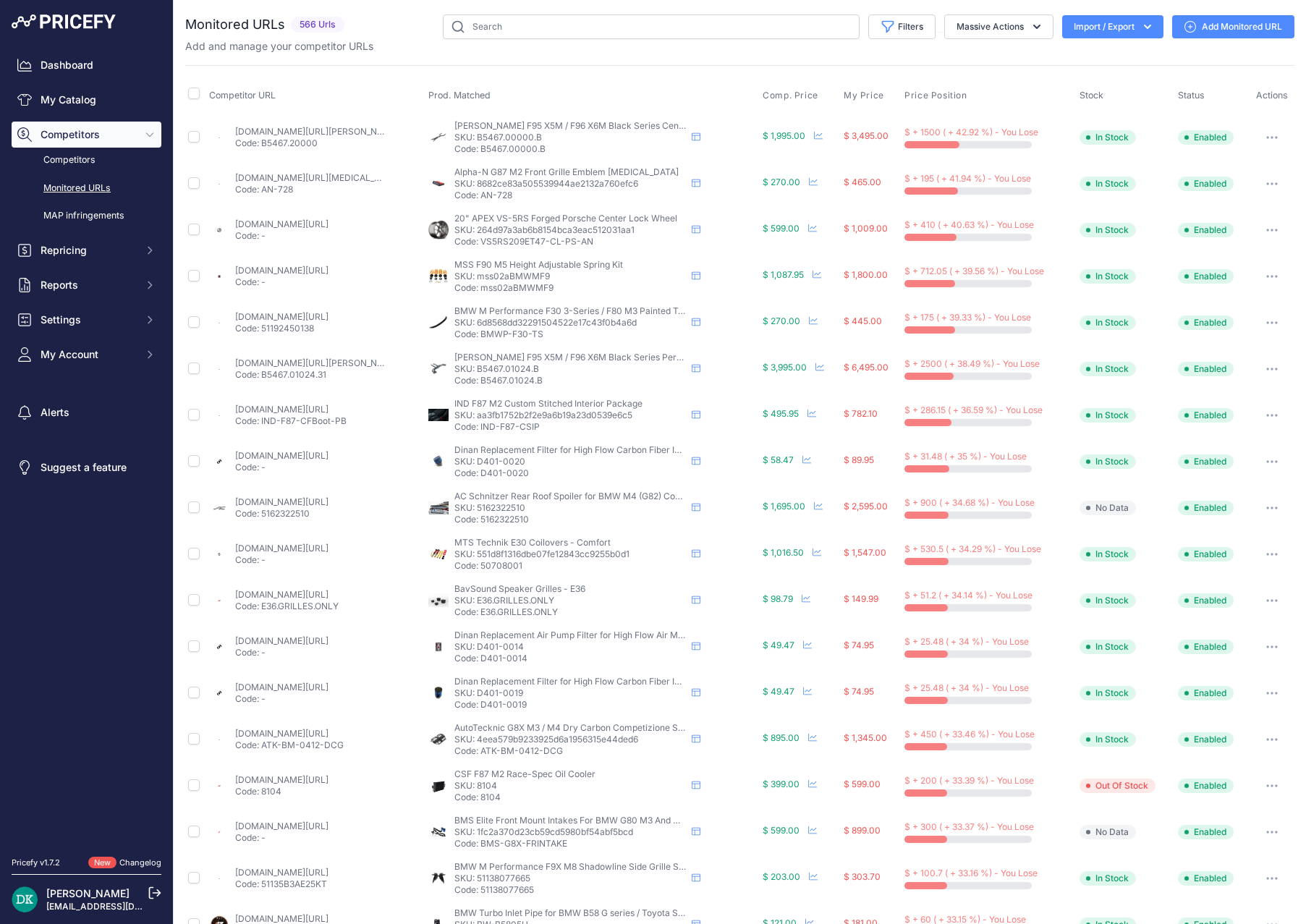
copy p "mss02aBMWMF9"
click at [308, 268] on link "vividracing.com/mss-sport-series-full-adjustable-suspension-kit-bmw-20172021-p-…" at bounding box center [282, 269] width 94 height 11
drag, startPoint x: 555, startPoint y: 333, endPoint x: 479, endPoint y: 332, distance: 76.0
click at [479, 332] on p "Code: BMWP-F30-TS" at bounding box center [570, 334] width 231 height 12
copy p "BMWP-F30-TS"
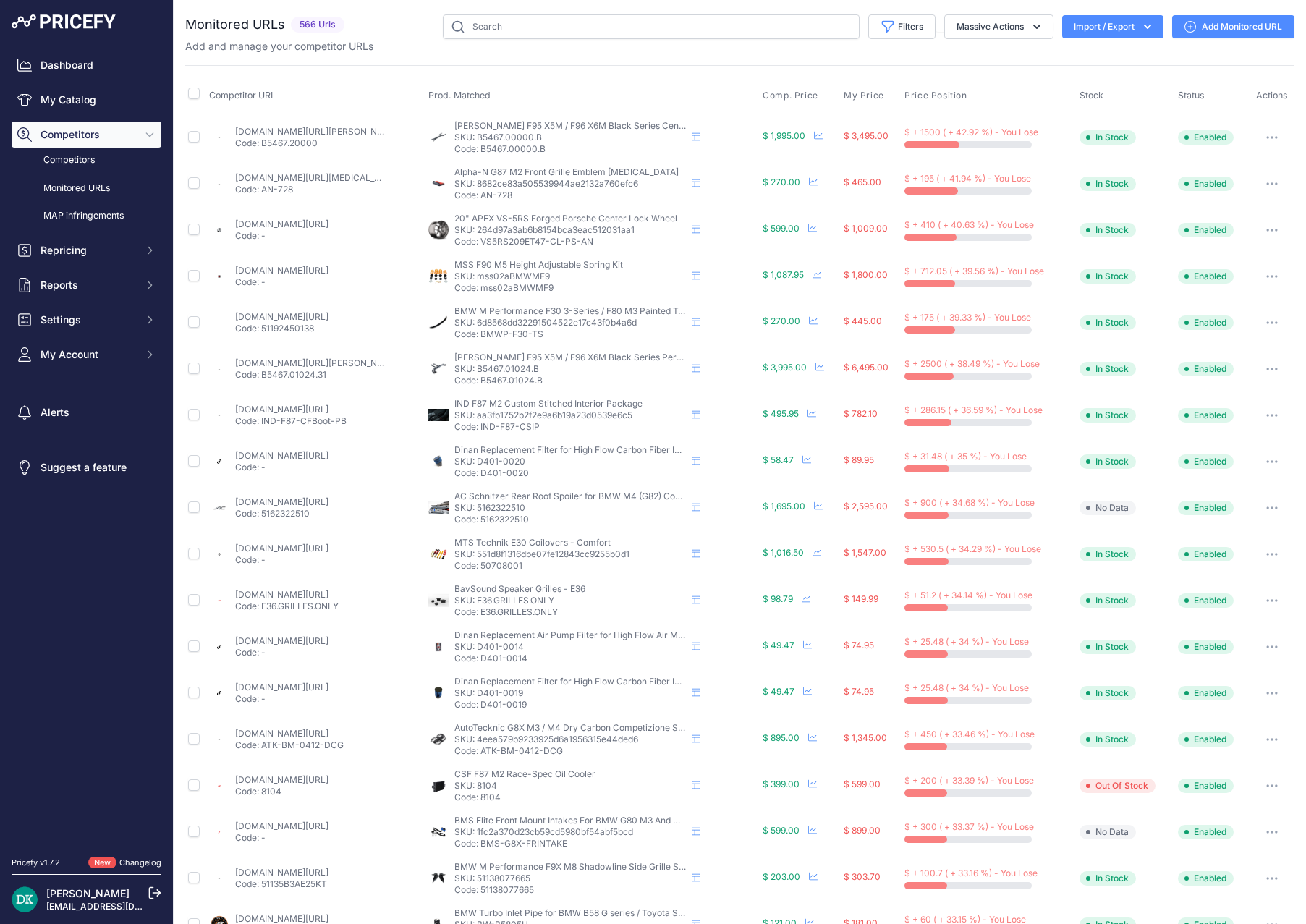
click at [328, 316] on link "ind-distribution.com/products/bmw-m-performance-painted-trunk-spoiler?_pos=1&_s…" at bounding box center [282, 316] width 94 height 11
